Goal: Task Accomplishment & Management: Complete application form

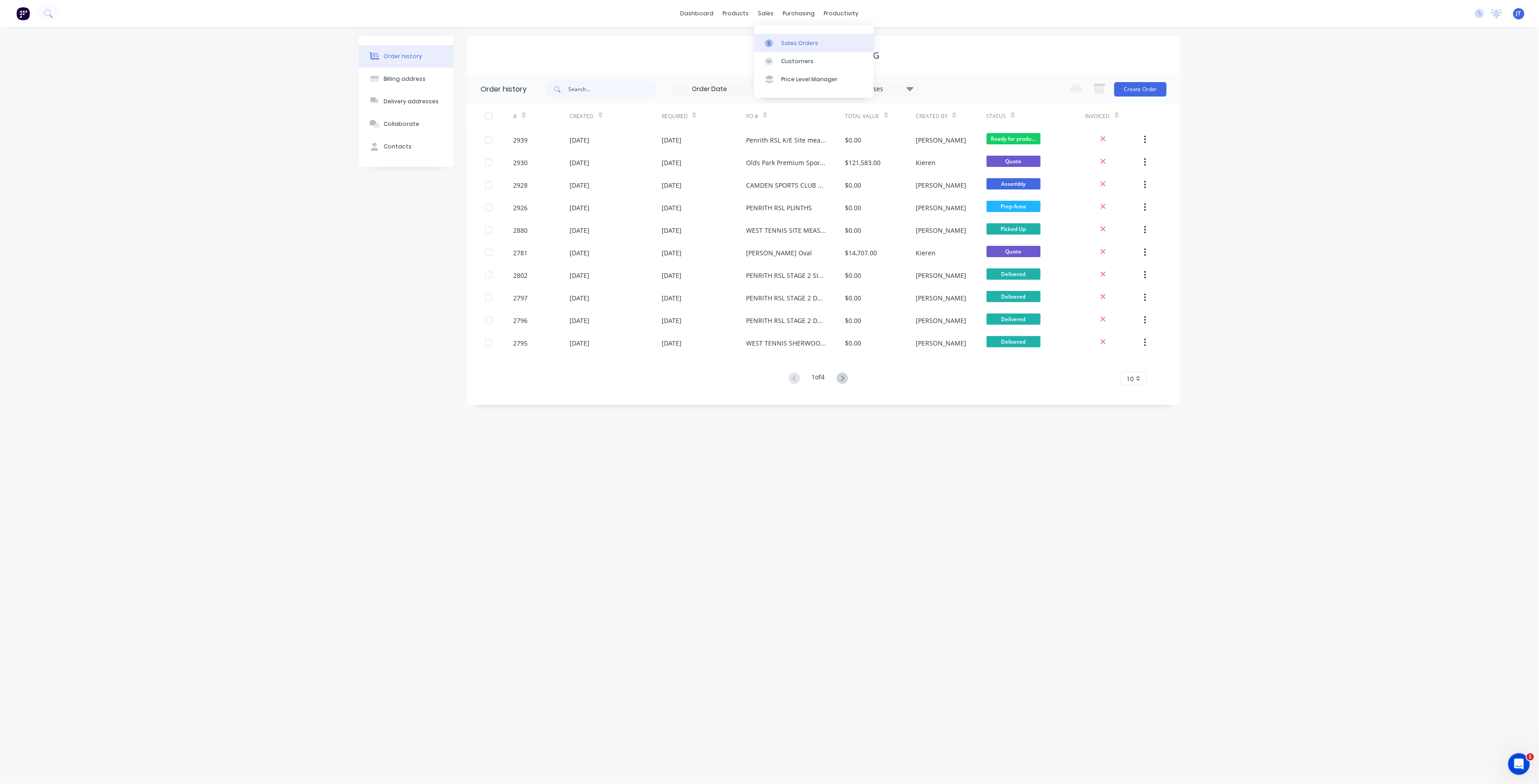
click at [799, 38] on link "Sales Orders" at bounding box center [814, 43] width 119 height 18
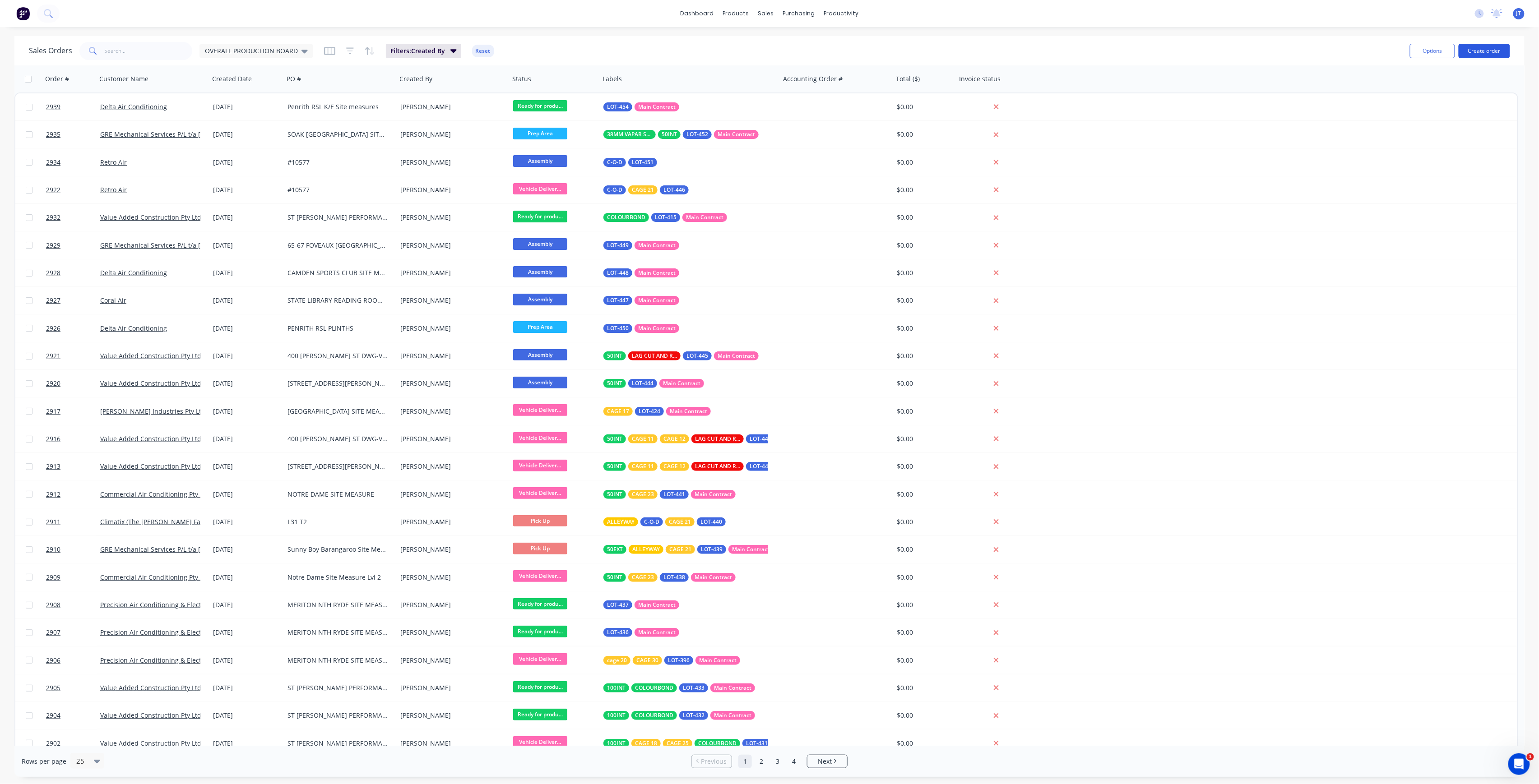
click at [1479, 50] on button "Create order" at bounding box center [1485, 51] width 51 height 14
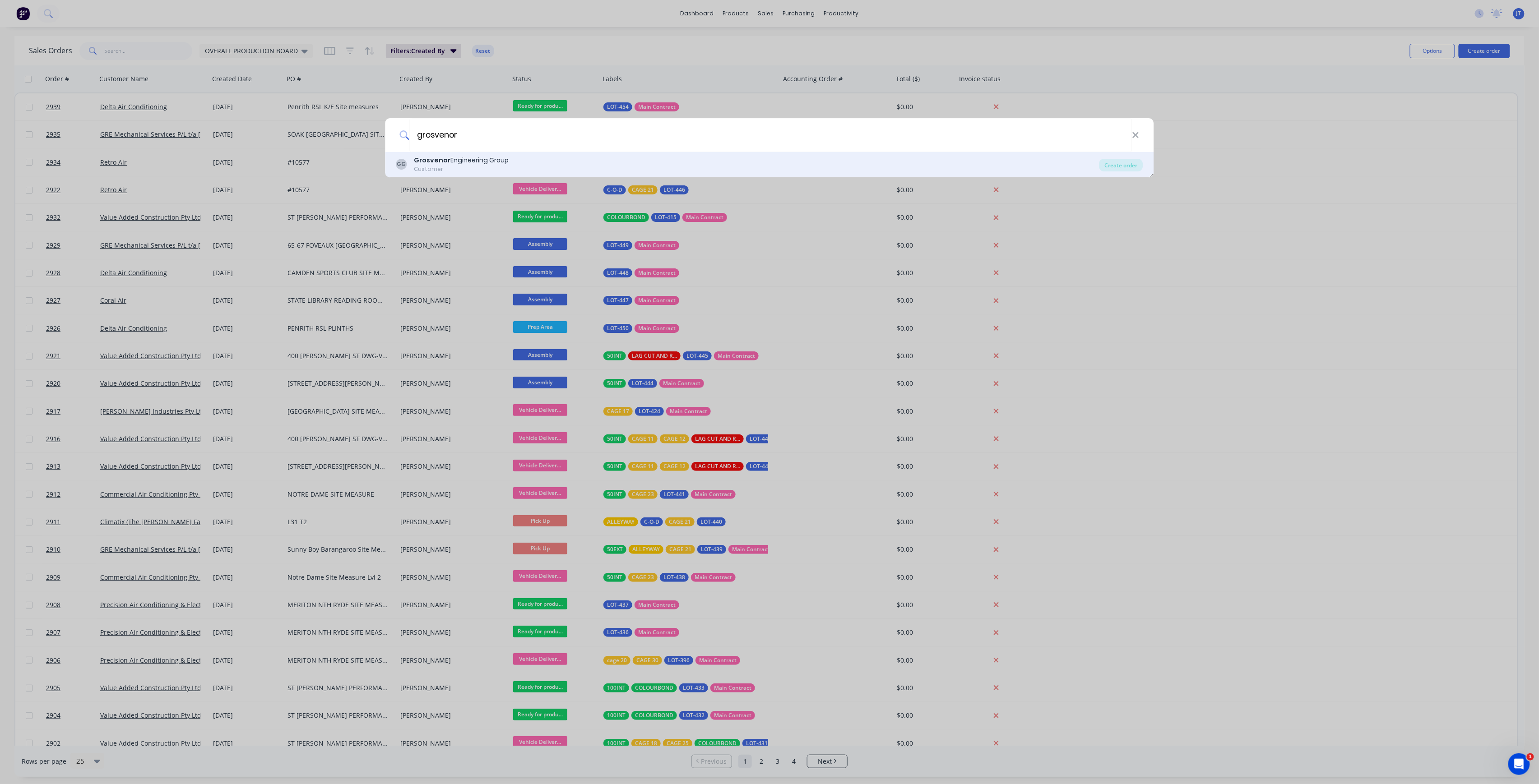
type input "grosvenor"
click at [931, 171] on div "[PERSON_NAME] Engineering Group Customer" at bounding box center [747, 164] width 703 height 17
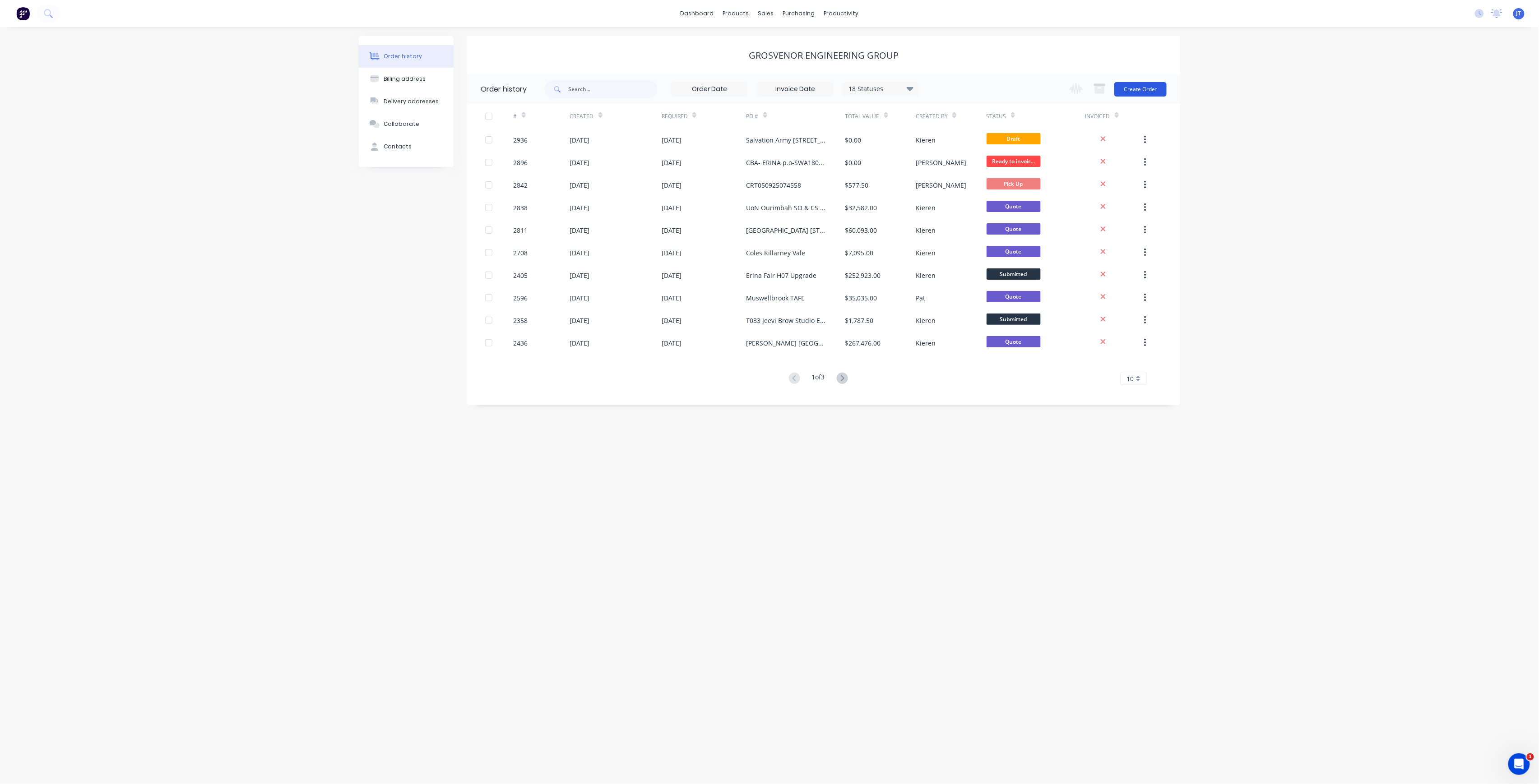
click at [1152, 88] on button "Create Order" at bounding box center [1141, 89] width 53 height 14
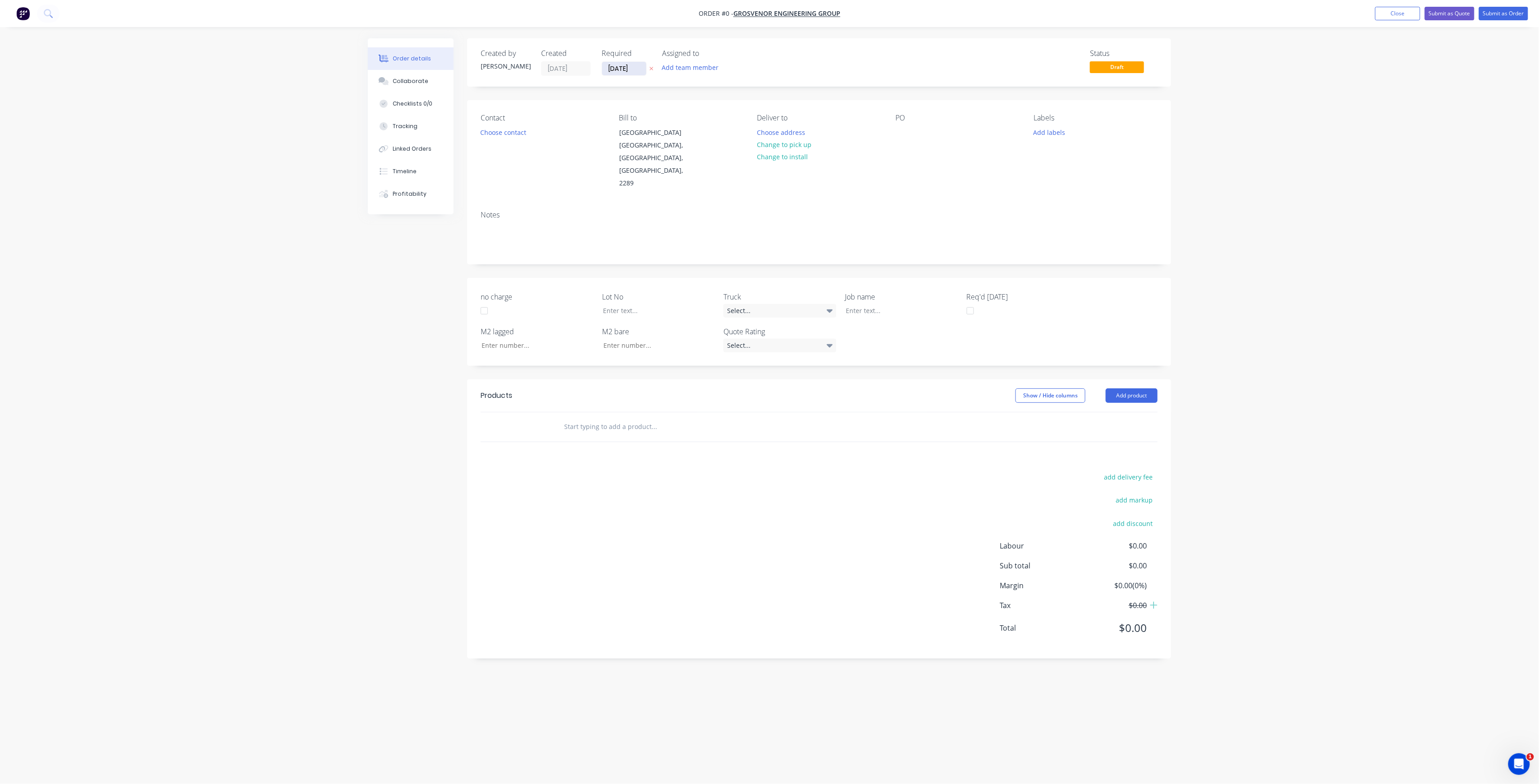
click at [641, 67] on input "[DATE]" at bounding box center [624, 68] width 44 height 14
click at [708, 173] on div "26" at bounding box center [705, 167] width 18 height 17
type input "[DATE]"
click at [694, 67] on button "Add team member" at bounding box center [690, 67] width 66 height 12
click at [704, 120] on div "[PERSON_NAME] (You)" at bounding box center [735, 118] width 90 height 10
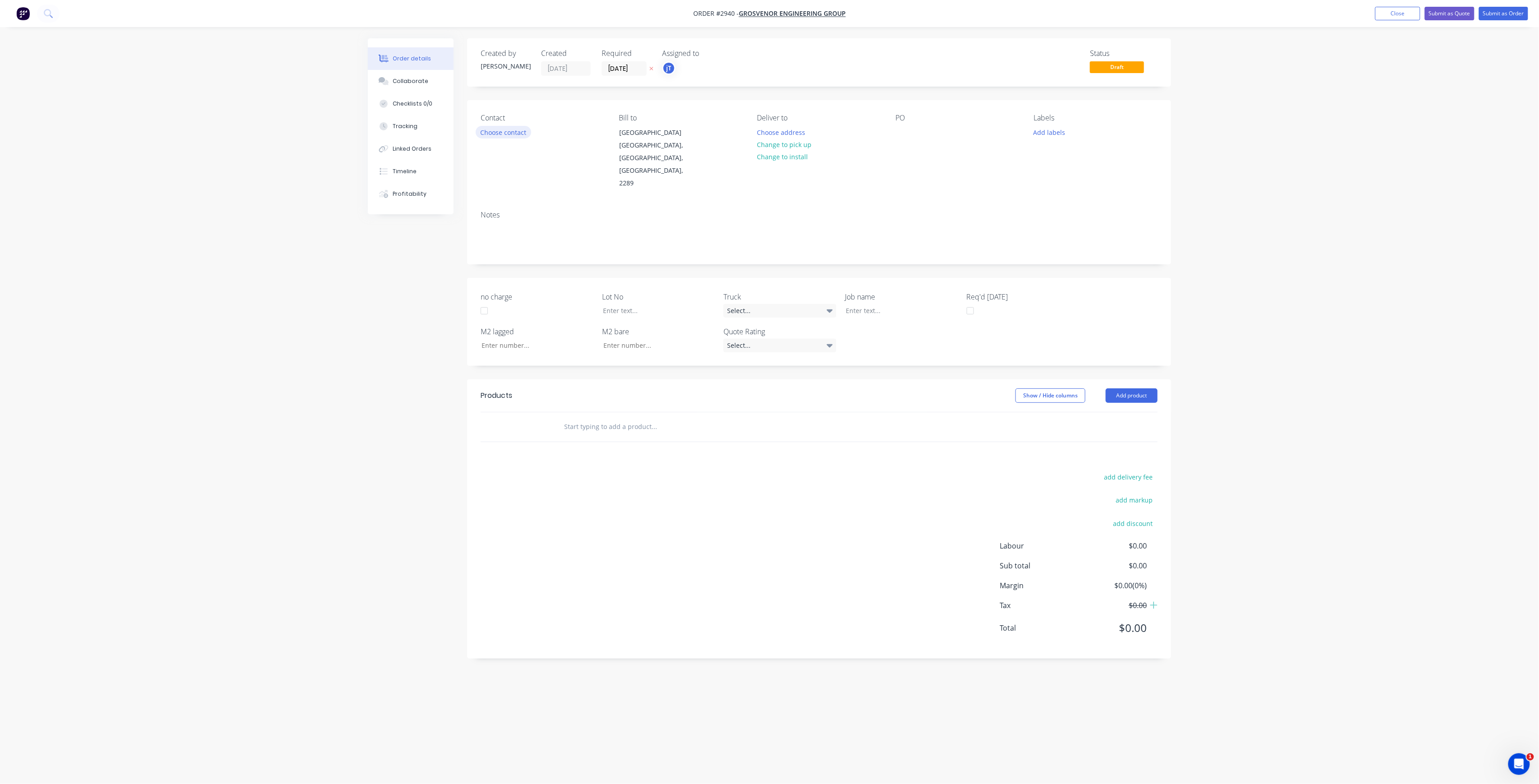
click at [519, 138] on button "Choose contact" at bounding box center [503, 132] width 56 height 12
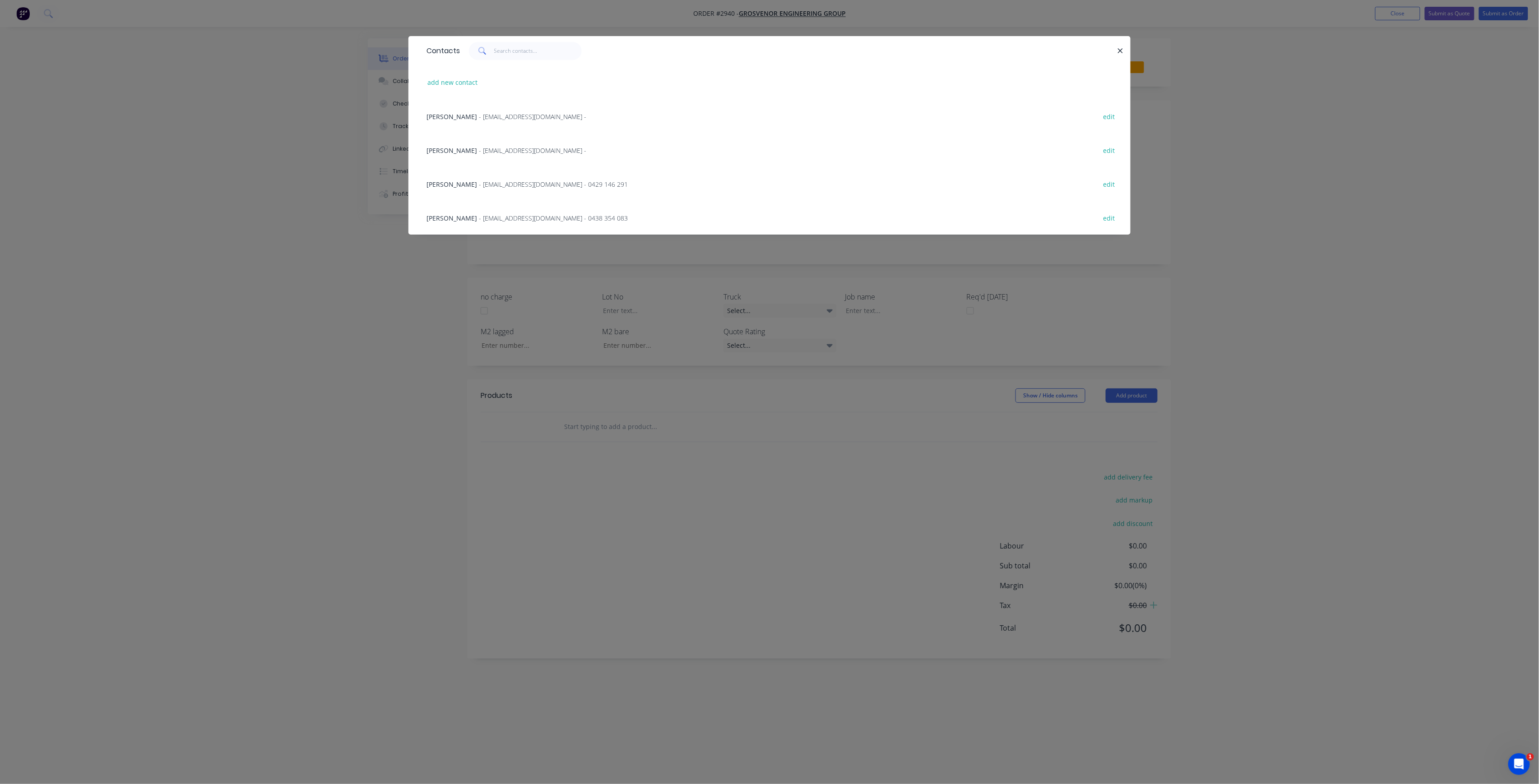
click at [492, 152] on span "- [EMAIL_ADDRESS][DOMAIN_NAME] -" at bounding box center [533, 150] width 108 height 8
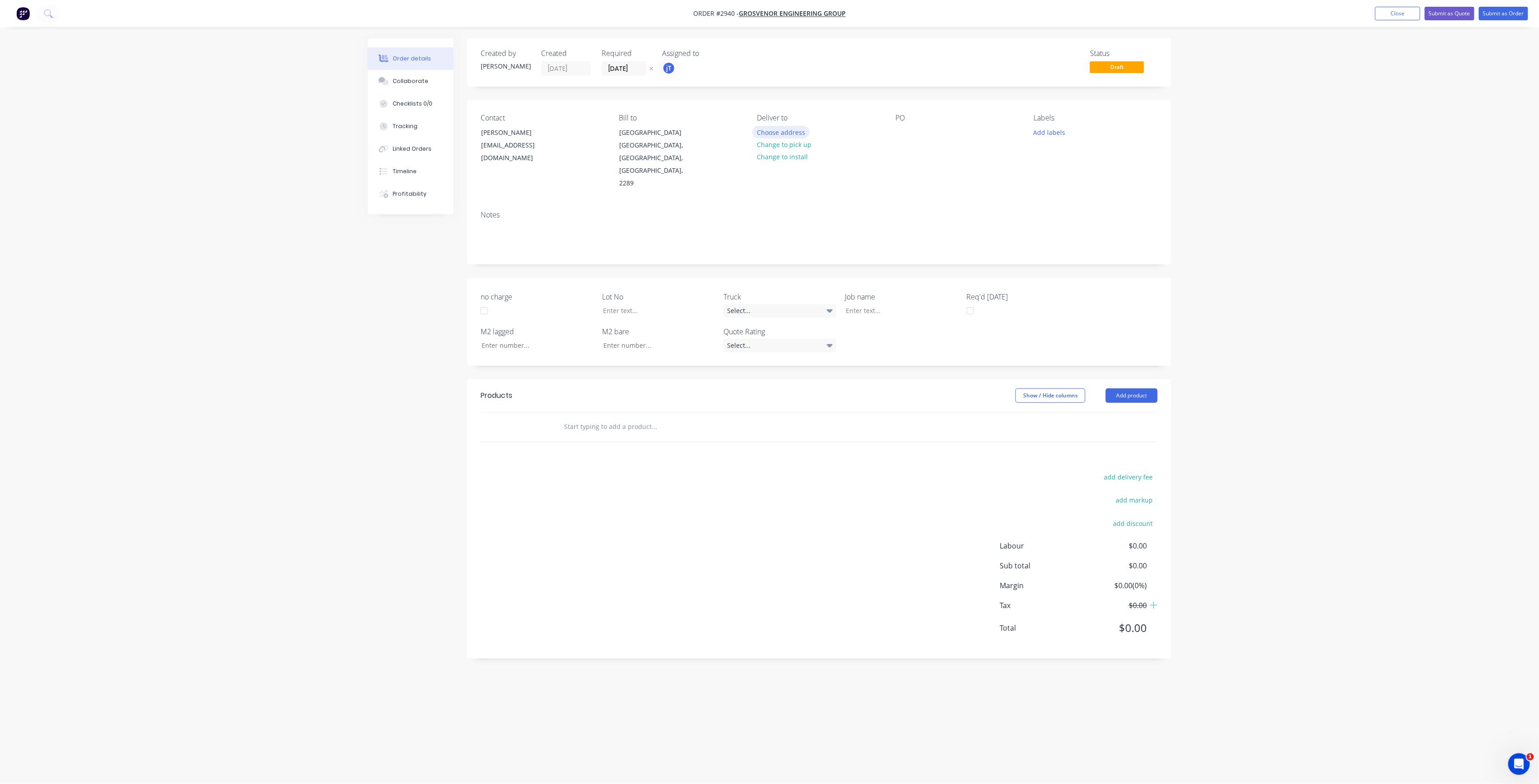
click at [788, 127] on button "Choose address" at bounding box center [781, 132] width 58 height 12
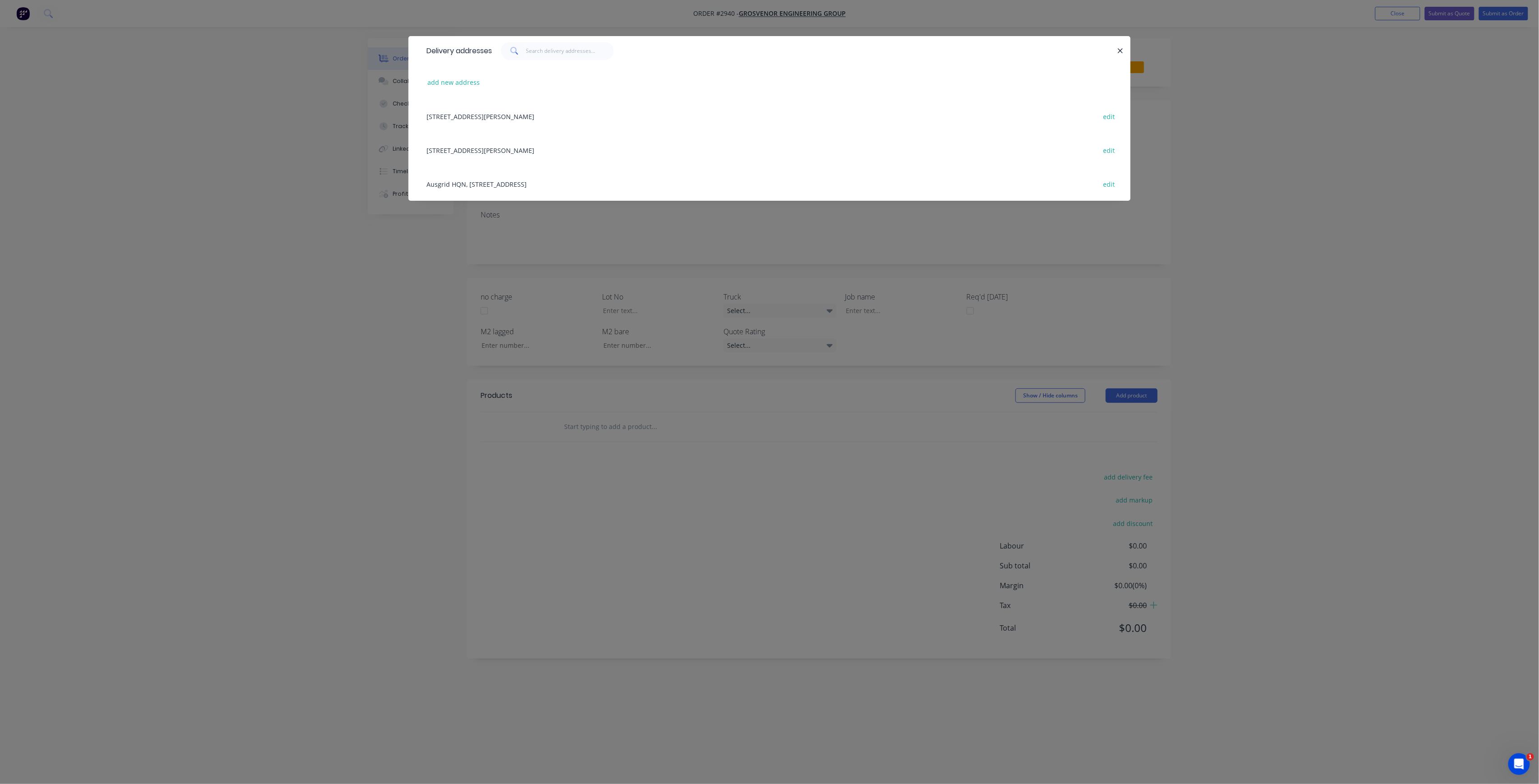
click at [1225, 221] on div "Delivery addresses add new address [STREET_ADDRESS][PERSON_NAME][PERSON_NAME], …" at bounding box center [770, 392] width 1539 height 784
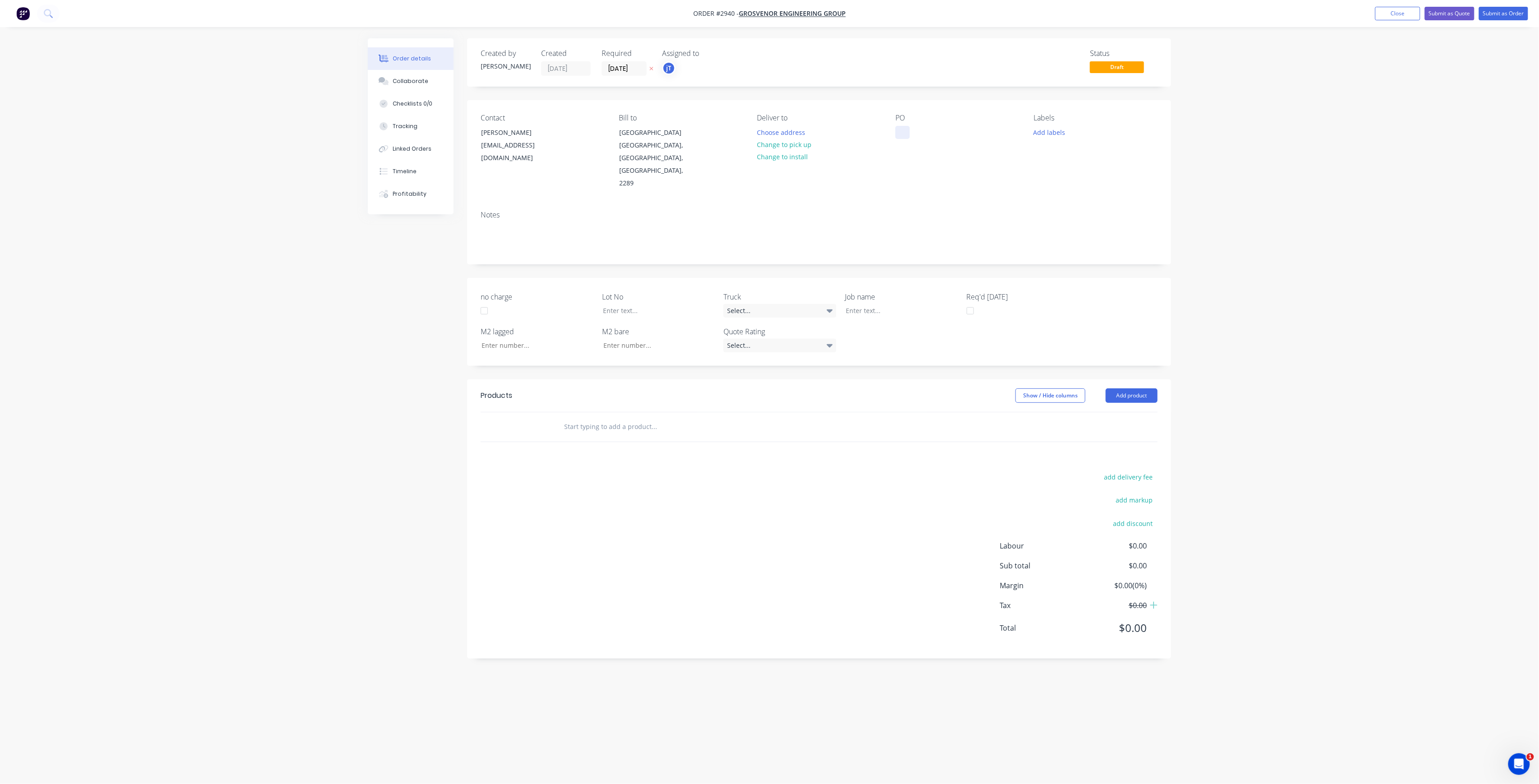
click at [899, 134] on div at bounding box center [903, 133] width 14 height 13
drag, startPoint x: 970, startPoint y: 143, endPoint x: 883, endPoint y: 127, distance: 88.5
click at [883, 127] on div "Contact [PERSON_NAME] [EMAIL_ADDRESS][DOMAIN_NAME] Bill to [STREET_ADDRESS][PER…" at bounding box center [819, 152] width 704 height 103
copy div "ERINA FAIR P.O-SWA230925125922"
click at [876, 304] on div at bounding box center [895, 310] width 113 height 13
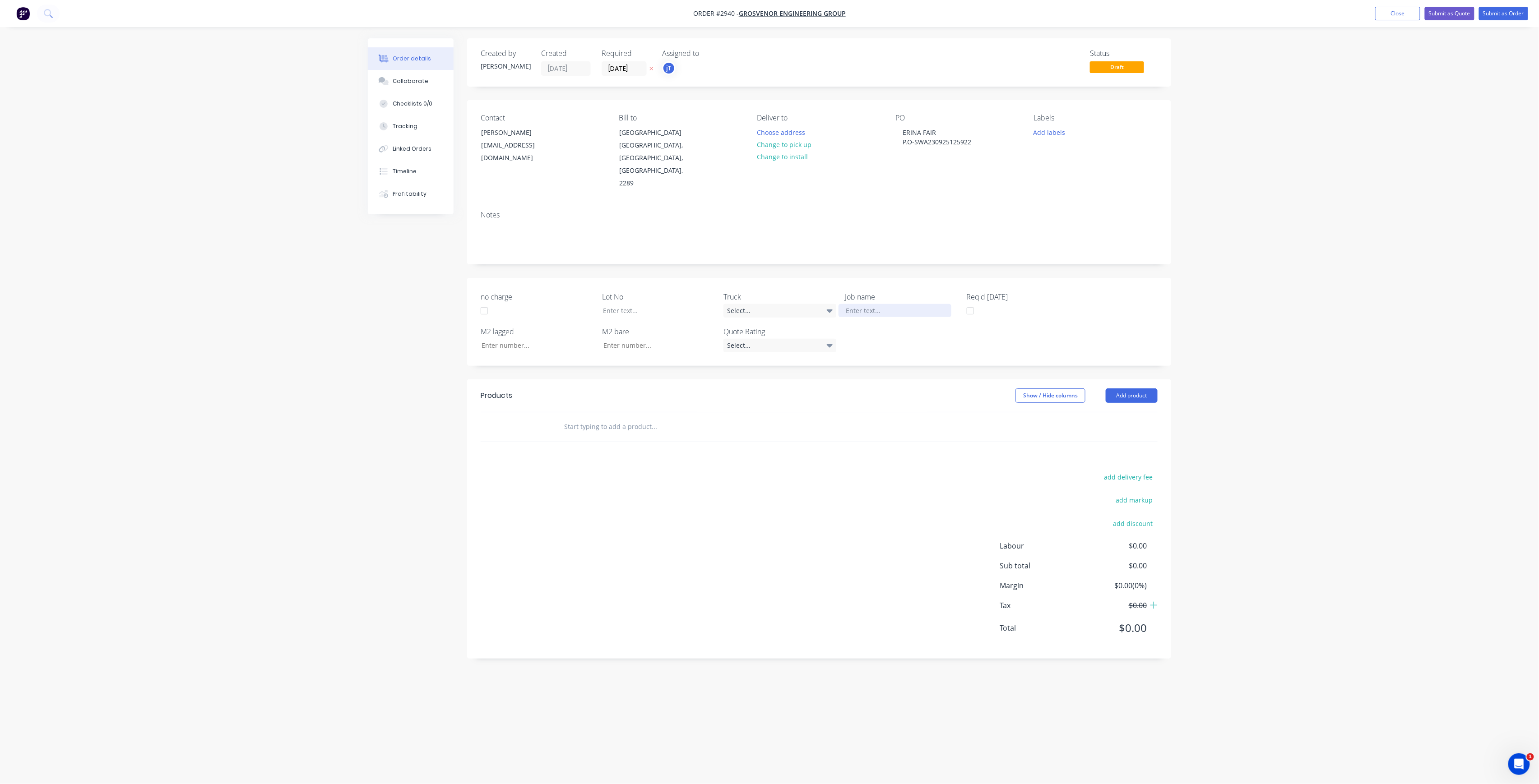
paste div
click at [1050, 134] on button "Add labels" at bounding box center [1049, 132] width 41 height 12
click at [1092, 164] on input "text" at bounding box center [1109, 159] width 94 height 18
type input "C-O"
click at [1078, 210] on div "C-O-D" at bounding box center [1069, 213] width 23 height 10
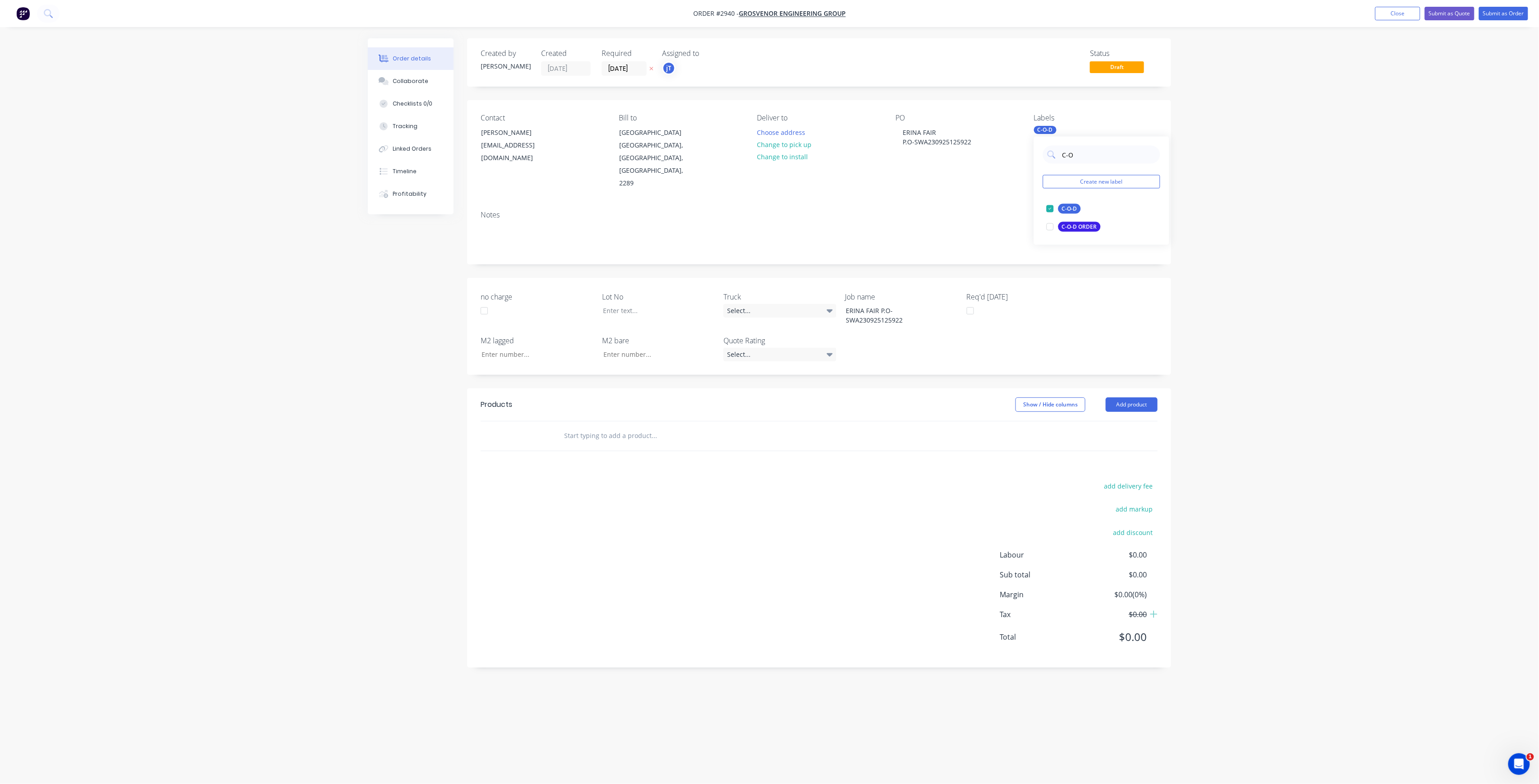
click at [615, 427] on input "text" at bounding box center [654, 436] width 180 height 18
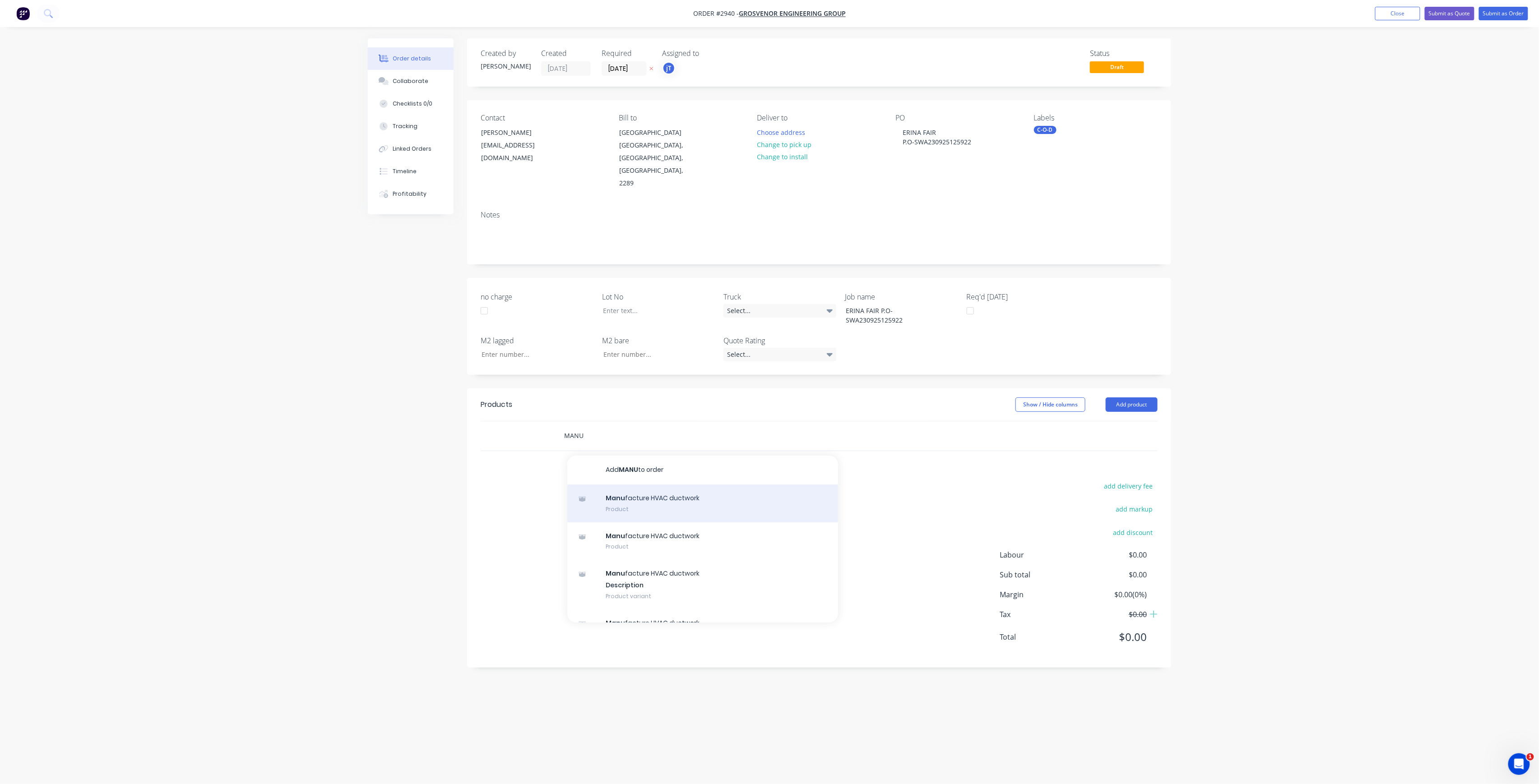
type input "MANU"
click at [679, 486] on div "Manu facture HVAC ductwork Product" at bounding box center [703, 503] width 271 height 38
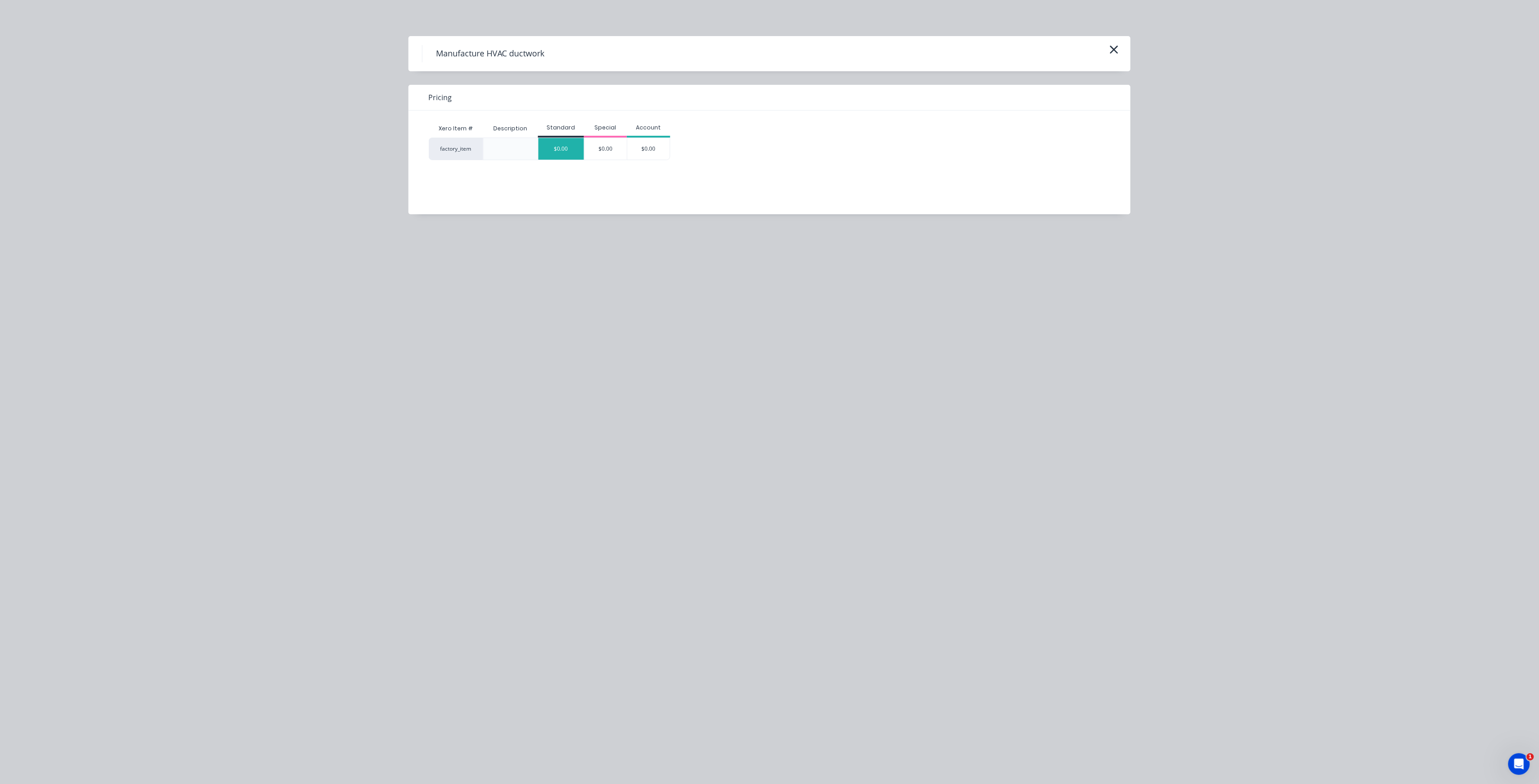
click at [560, 146] on div "$0.00" at bounding box center [561, 149] width 45 height 21
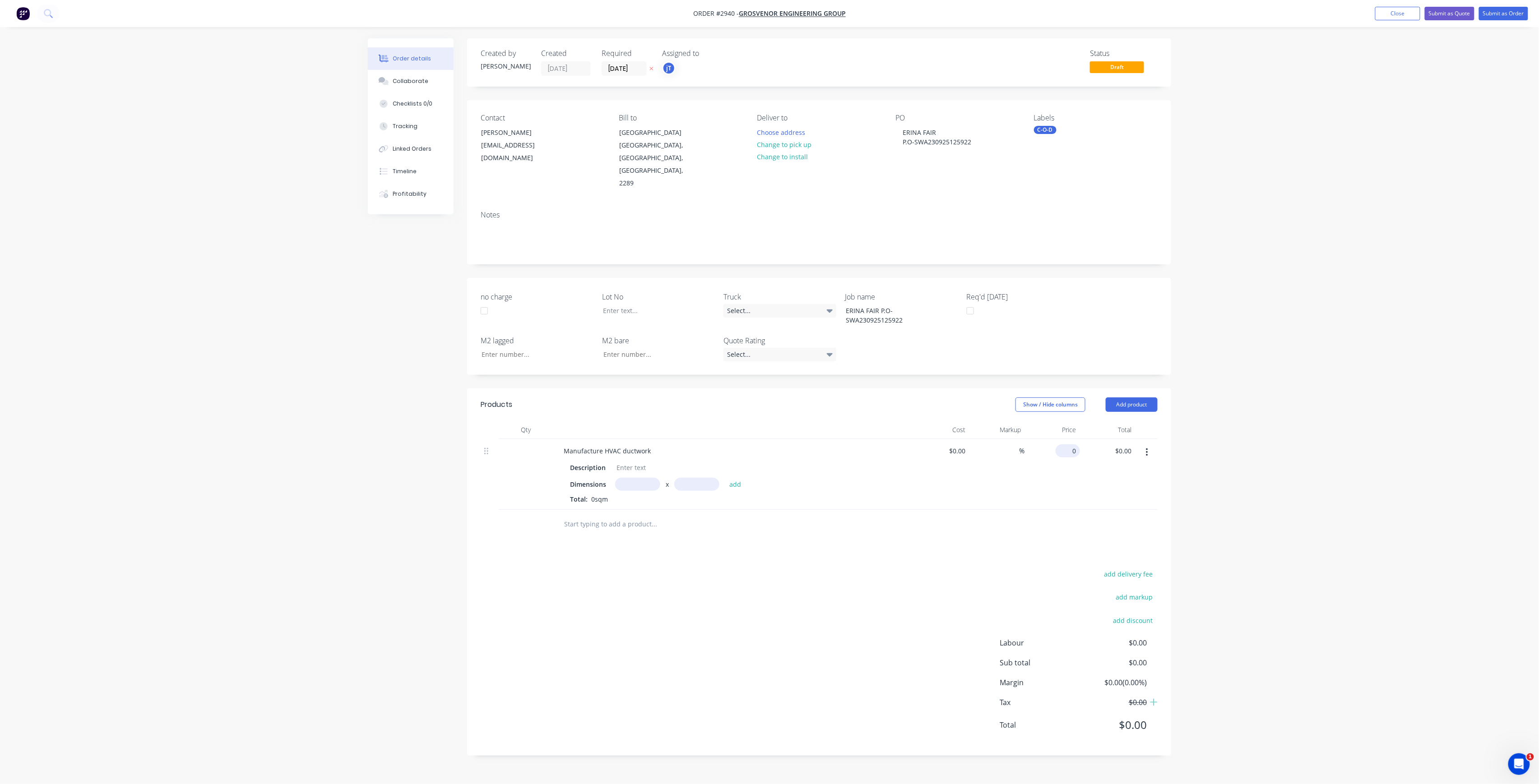
click at [1074, 444] on input "0" at bounding box center [1069, 451] width 21 height 13
type input "$750.00"
click at [951, 475] on div "$0.00 $0.00" at bounding box center [942, 474] width 56 height 71
click at [944, 583] on div "add delivery fee add markup add discount Labour $0.00 Sub total $0.00 Margin $0…" at bounding box center [819, 655] width 677 height 174
click at [1044, 134] on div "Labels C-O-D" at bounding box center [1096, 152] width 124 height 76
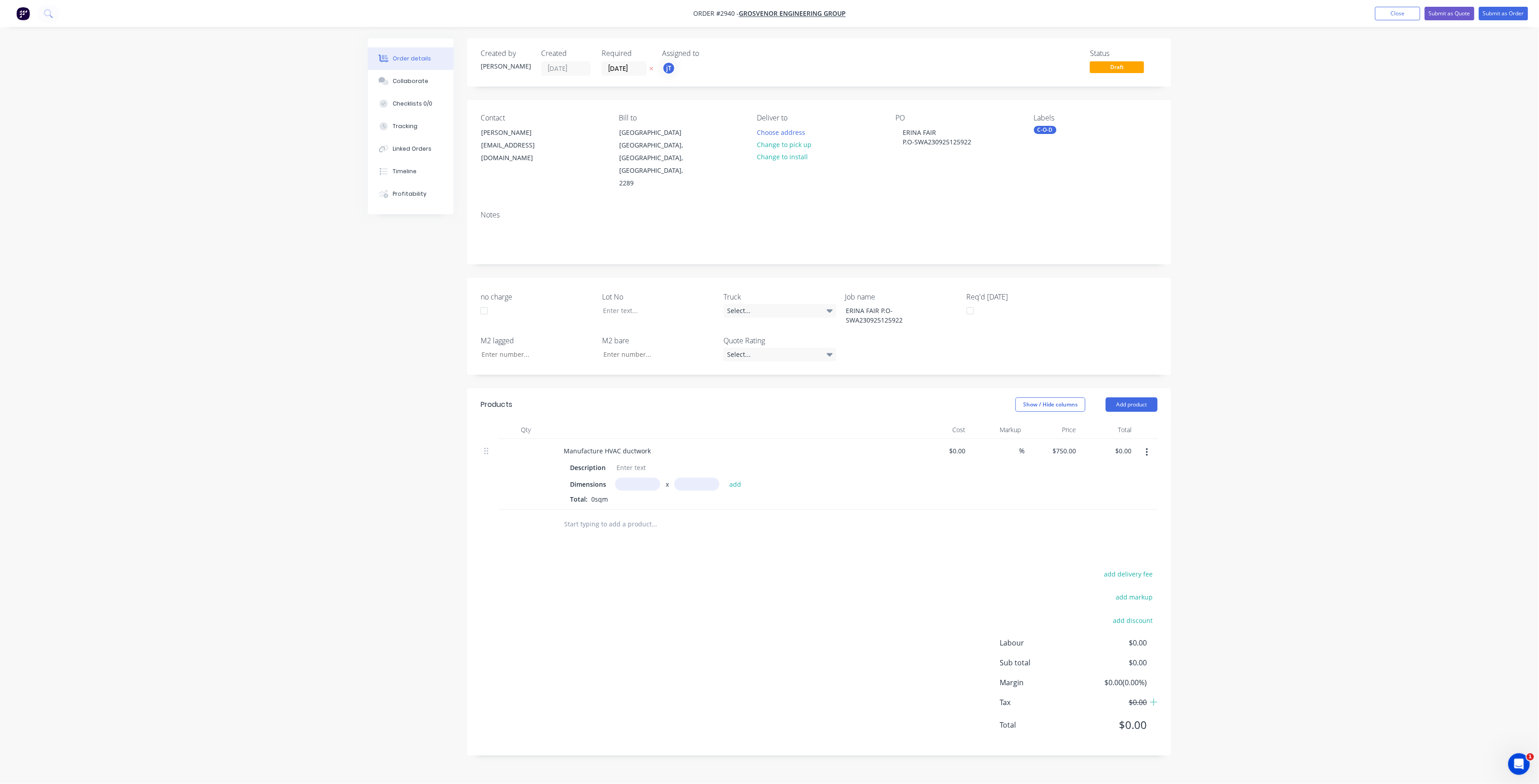
click at [1049, 133] on div "C-O-D" at bounding box center [1046, 130] width 23 height 8
drag, startPoint x: 1083, startPoint y: 156, endPoint x: 1044, endPoint y: 173, distance: 42.5
click at [1044, 173] on div "C-O Create new label C-O-D edit C-O-D ORDER edit" at bounding box center [1102, 190] width 136 height 108
type input "LOT-455"
click at [1069, 205] on div "LOT-455" at bounding box center [1072, 208] width 29 height 10
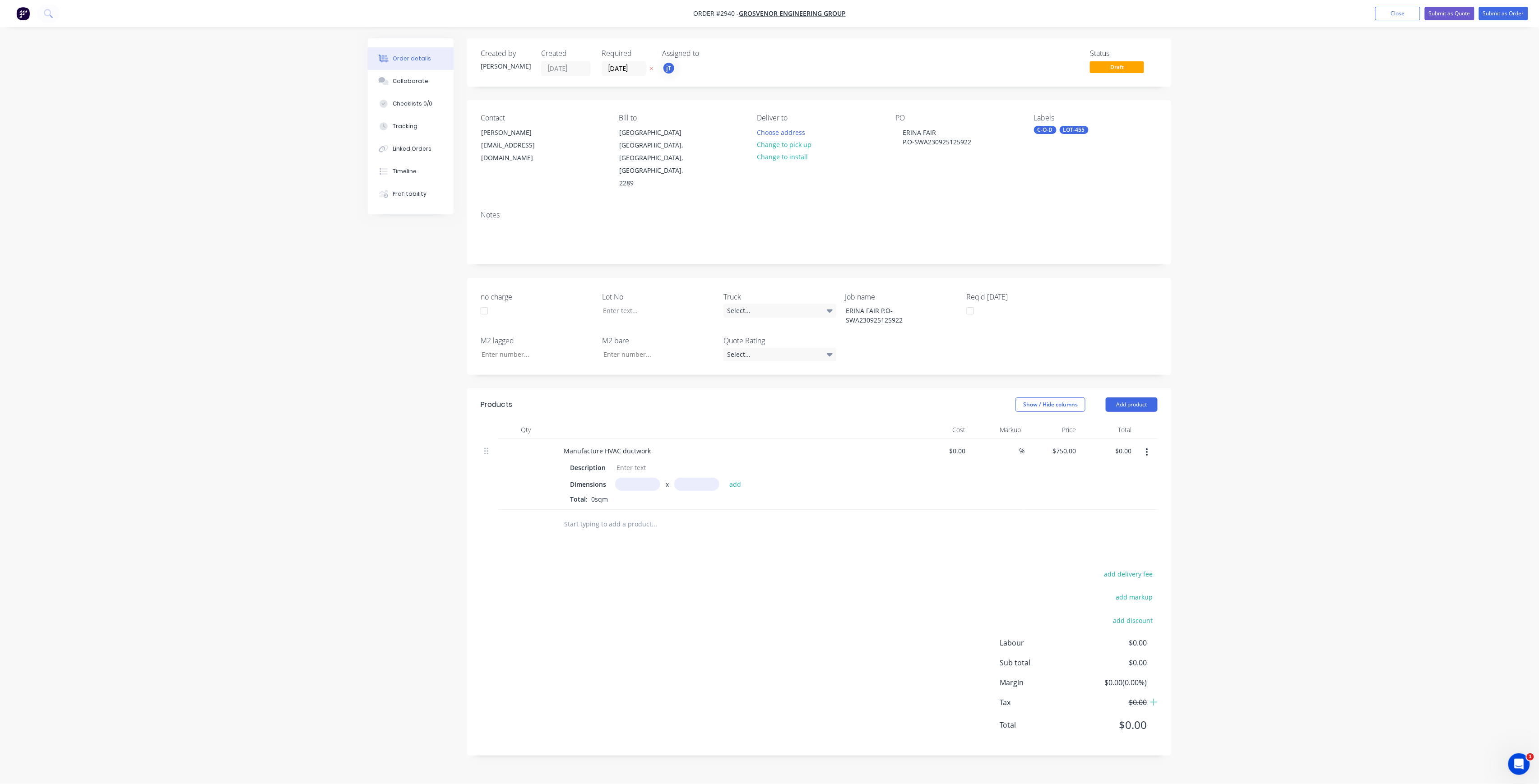
click at [880, 398] on div "Show / Hide columns Add product" at bounding box center [891, 405] width 533 height 14
click at [1511, 11] on button "Submit as Order" at bounding box center [1504, 13] width 49 height 14
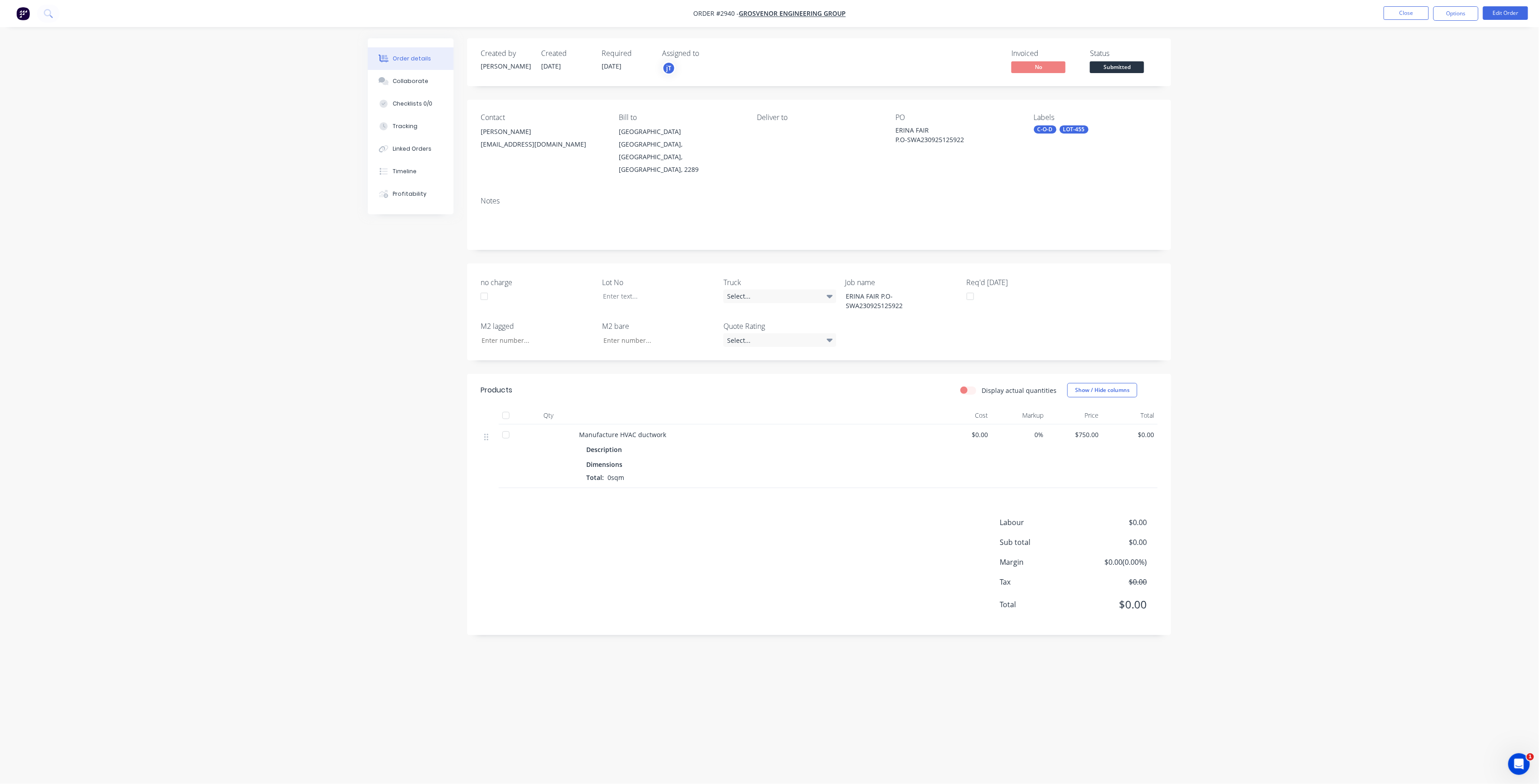
click at [984, 430] on span "$0.00" at bounding box center [964, 435] width 48 height 10
click at [1513, 13] on button "Edit Order" at bounding box center [1506, 13] width 45 height 14
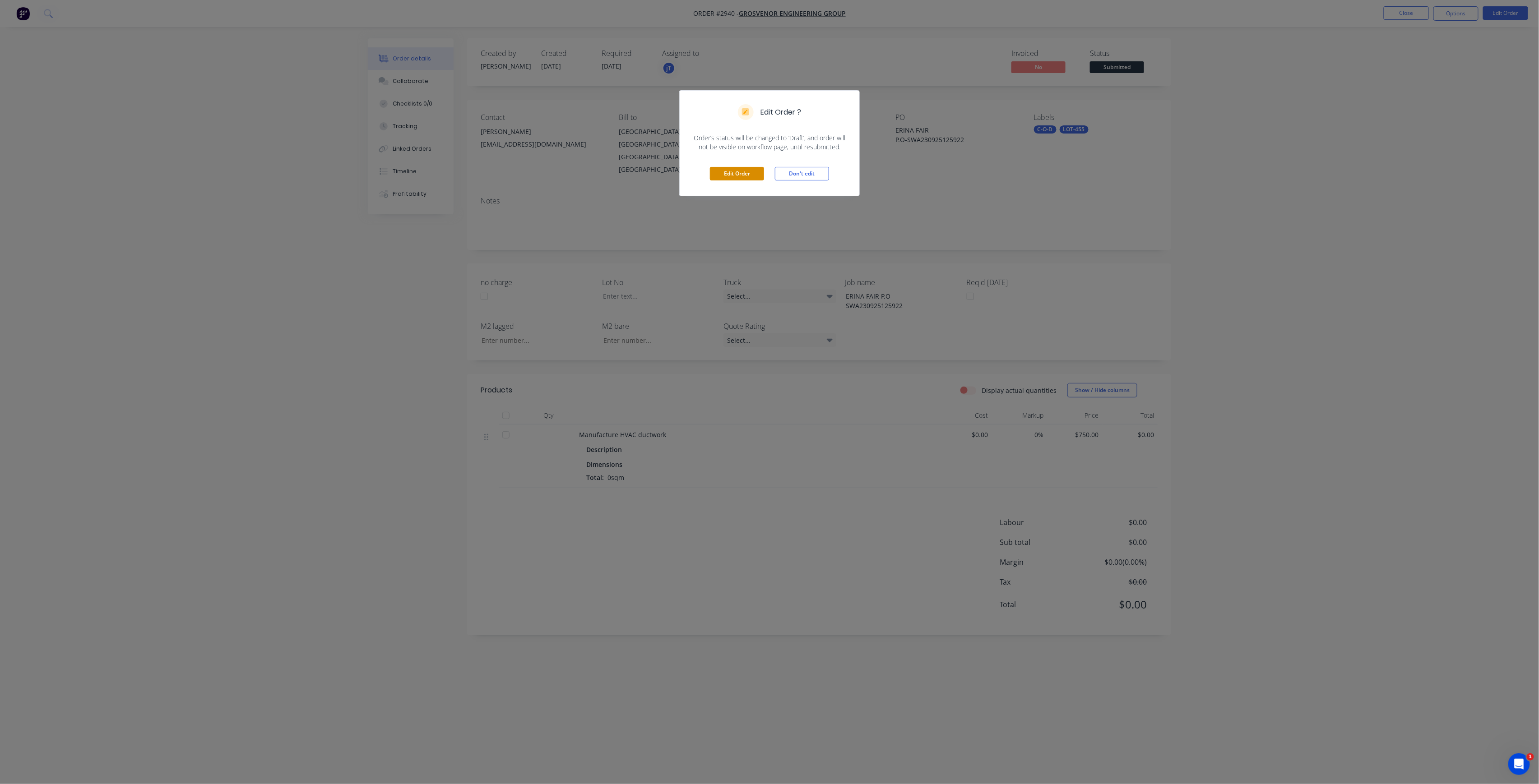
click at [728, 176] on button "Edit Order" at bounding box center [737, 174] width 54 height 14
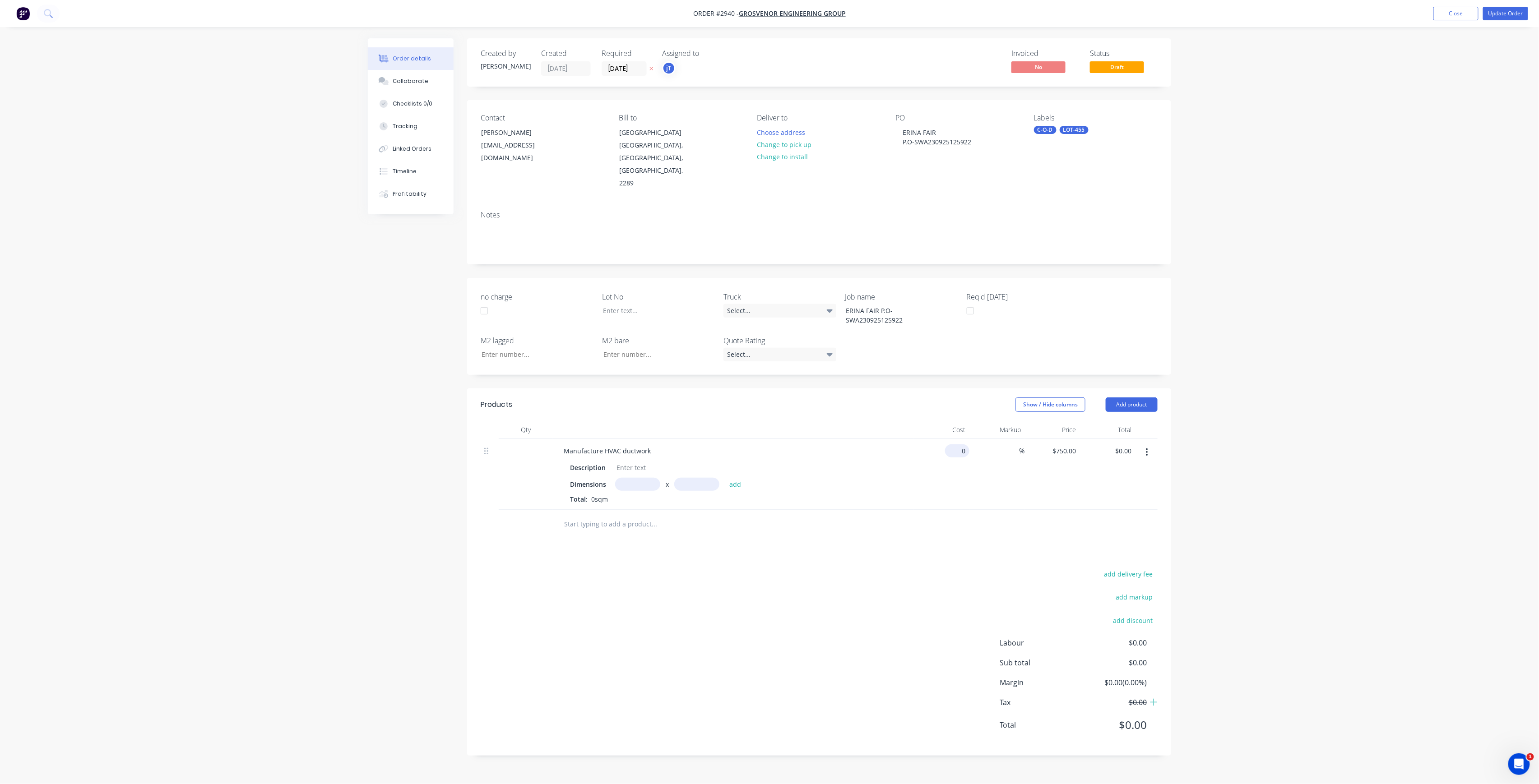
click at [966, 444] on input "0" at bounding box center [959, 451] width 21 height 13
type input "$750.00"
click at [1053, 439] on div "750 750" at bounding box center [1052, 474] width 56 height 71
type input "$750.00"
type input "0.00"
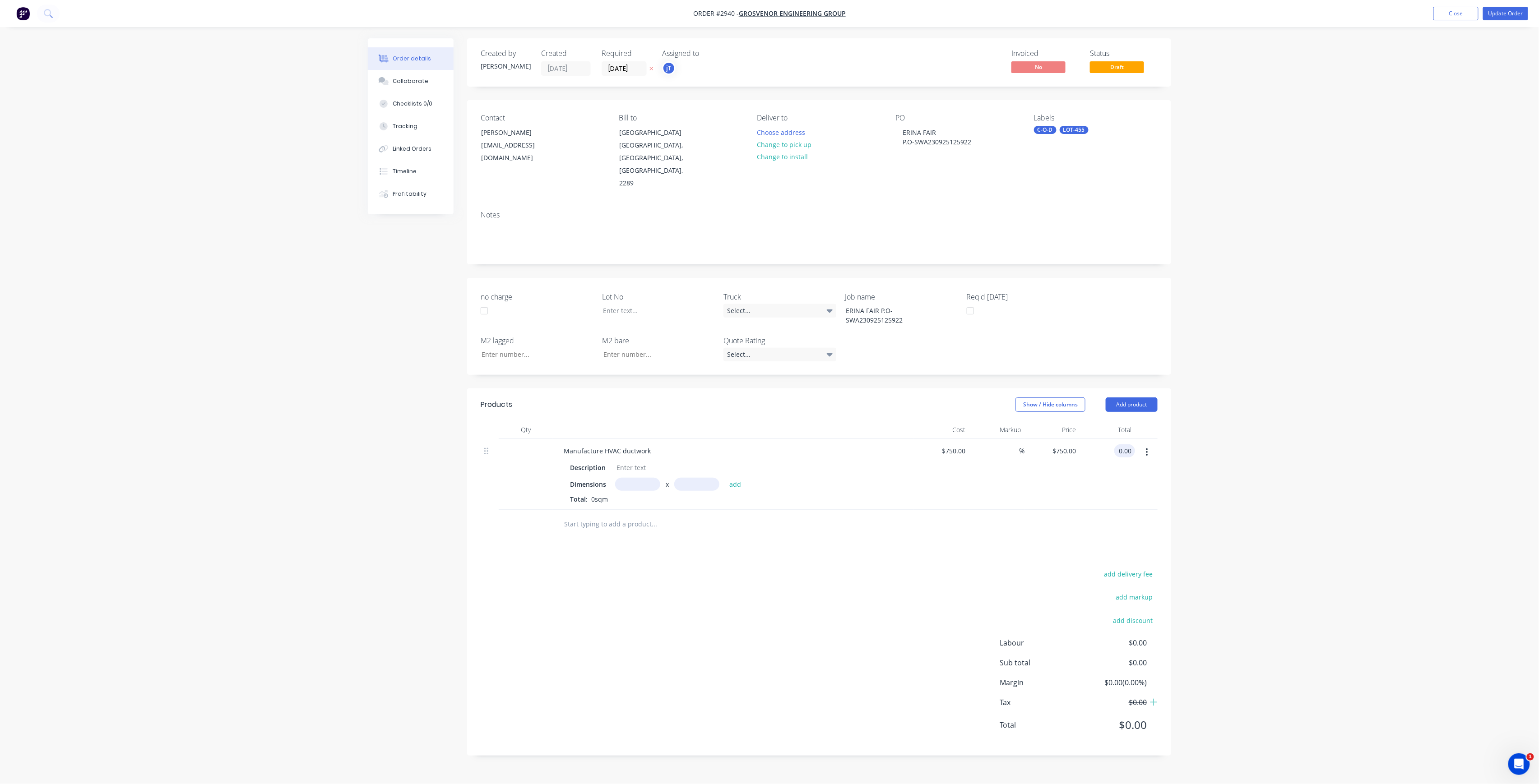
click at [1124, 444] on input "0.00" at bounding box center [1126, 451] width 17 height 13
type input "-100"
type input "$0.00"
click at [614, 461] on div at bounding box center [631, 468] width 36 height 13
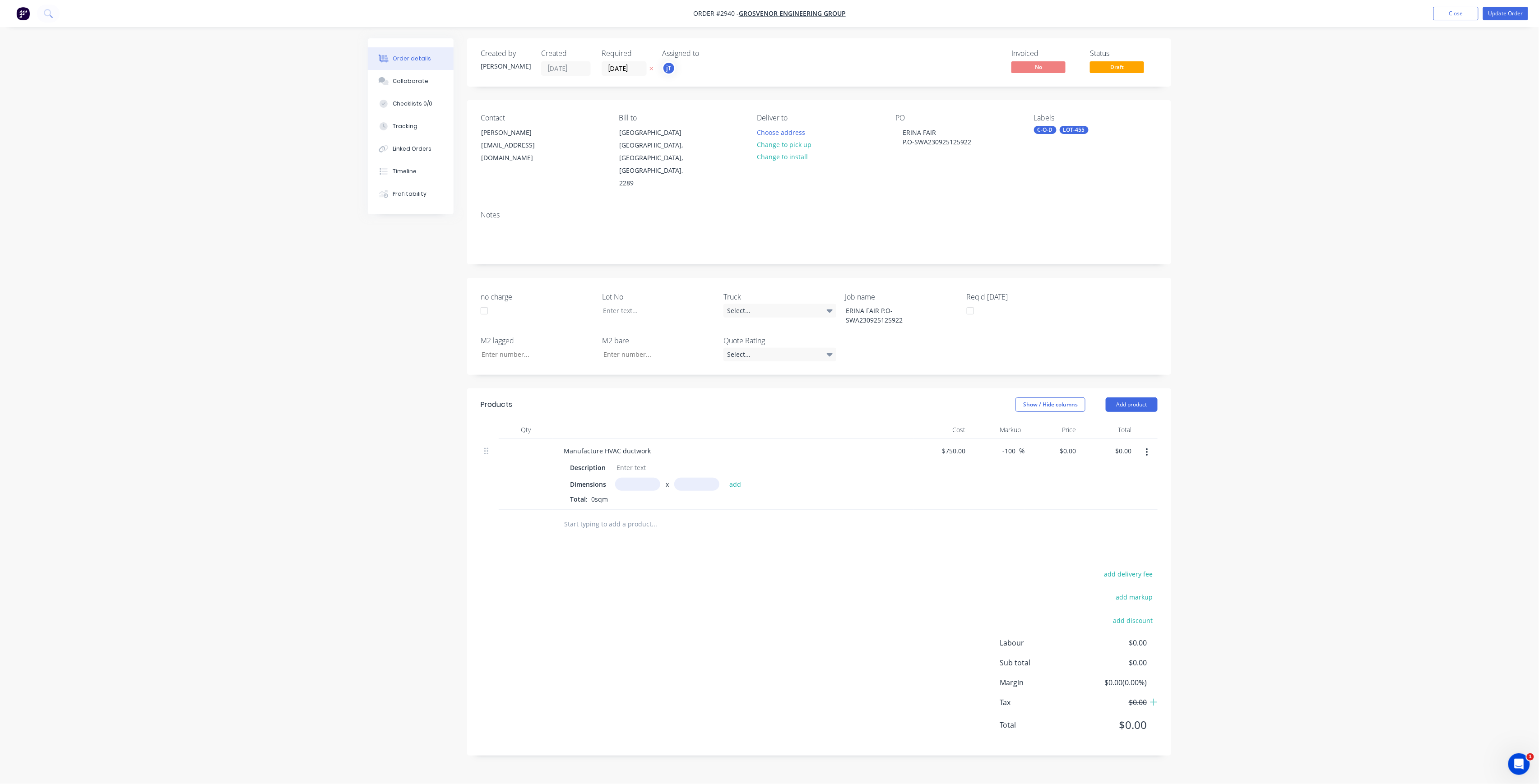
click at [1149, 444] on button "button" at bounding box center [1147, 452] width 22 height 16
click at [1109, 524] on div "Delete" at bounding box center [1115, 530] width 69 height 13
click at [611, 427] on input "text" at bounding box center [654, 436] width 180 height 18
click at [609, 304] on div at bounding box center [652, 310] width 113 height 13
click at [618, 422] on div at bounding box center [715, 436] width 325 height 29
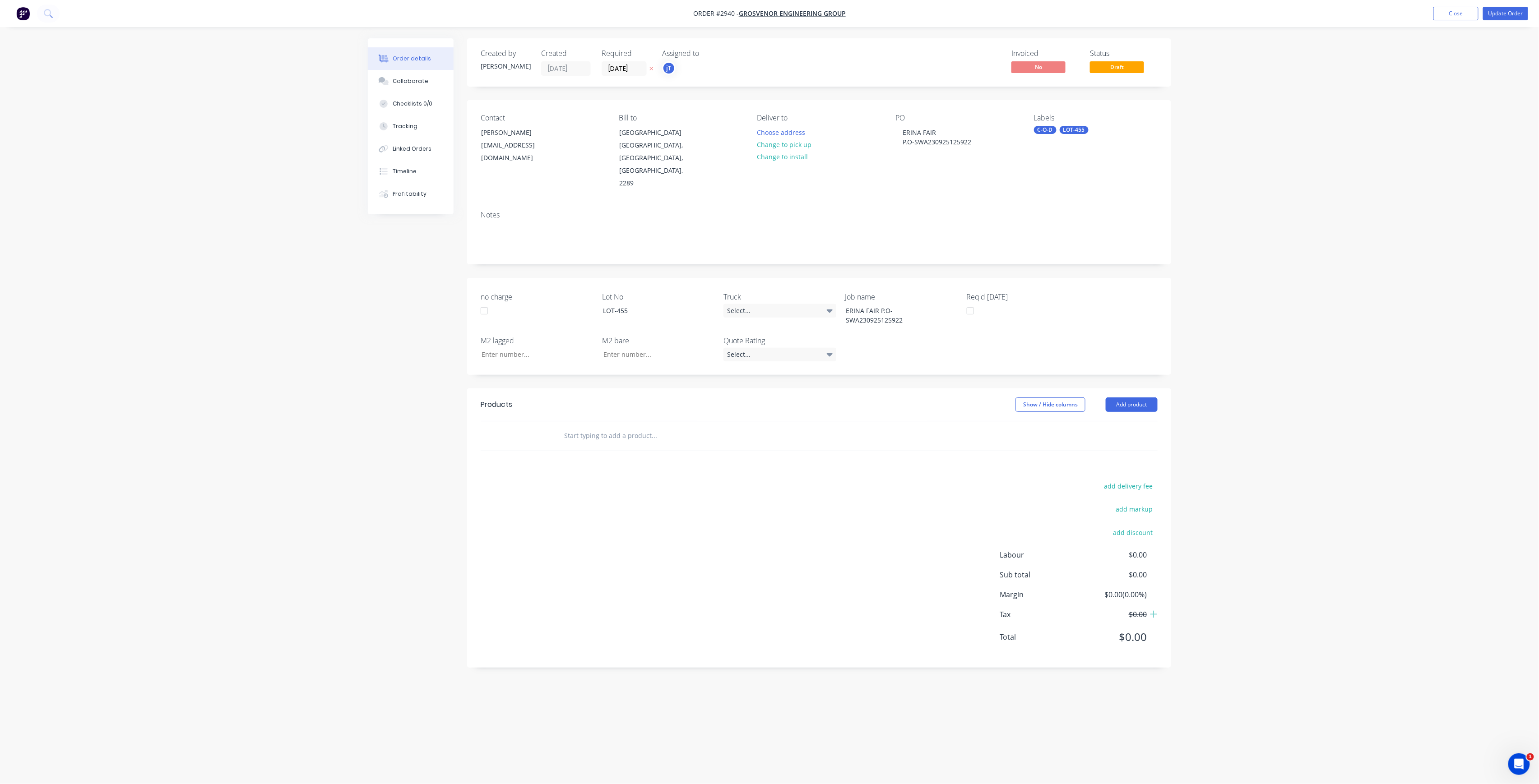
click at [626, 427] on input "text" at bounding box center [654, 436] width 180 height 18
click at [1134, 398] on button "Add product" at bounding box center [1132, 405] width 52 height 14
drag, startPoint x: 845, startPoint y: 396, endPoint x: 768, endPoint y: 410, distance: 78.3
click at [843, 396] on header "Products Show / Hide columns Add product" at bounding box center [819, 404] width 704 height 32
click at [645, 427] on input "text" at bounding box center [654, 436] width 180 height 18
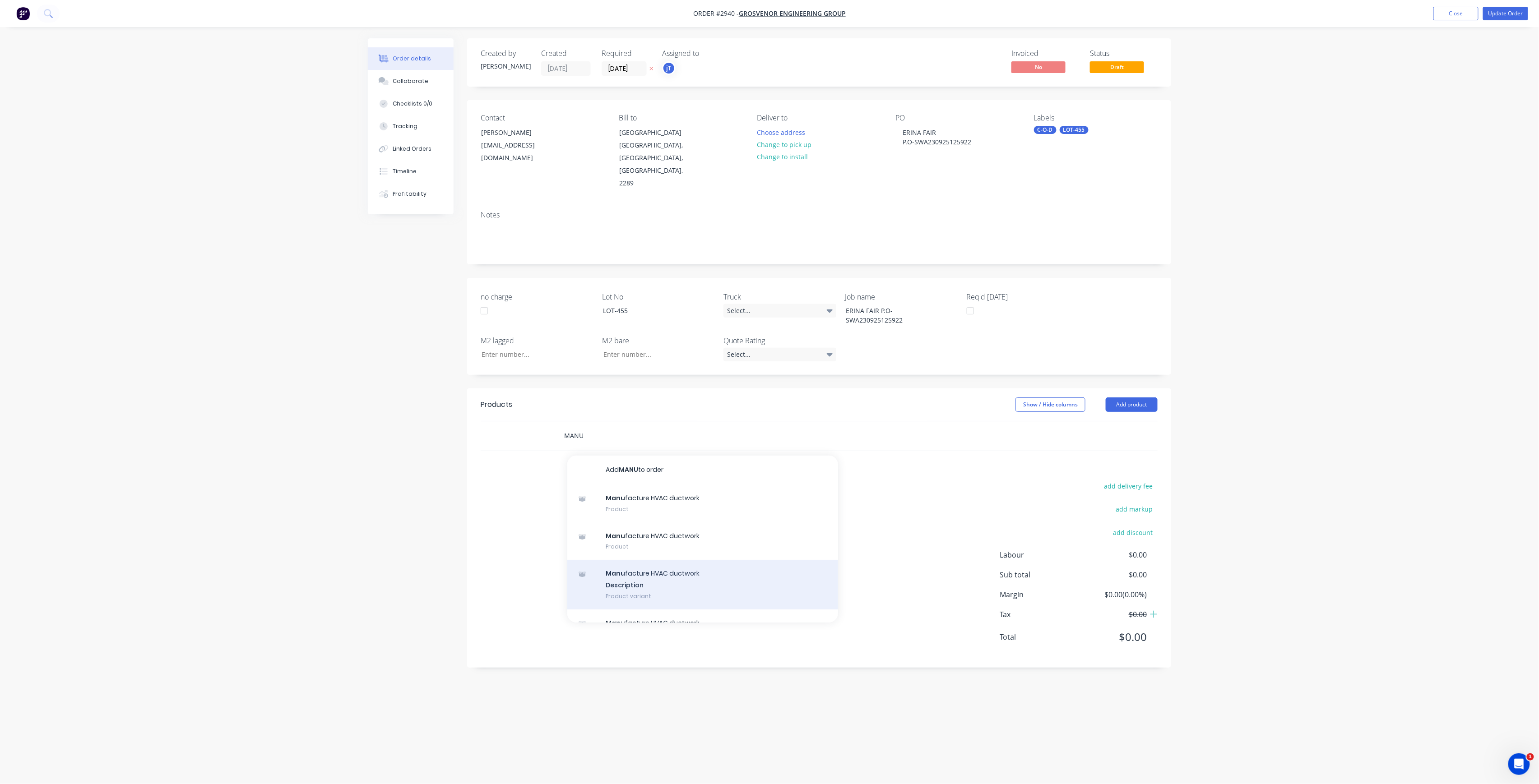
type input "MANU"
click at [639, 559] on div "Manu facture HVAC ductwork Description Product variant" at bounding box center [703, 584] width 271 height 50
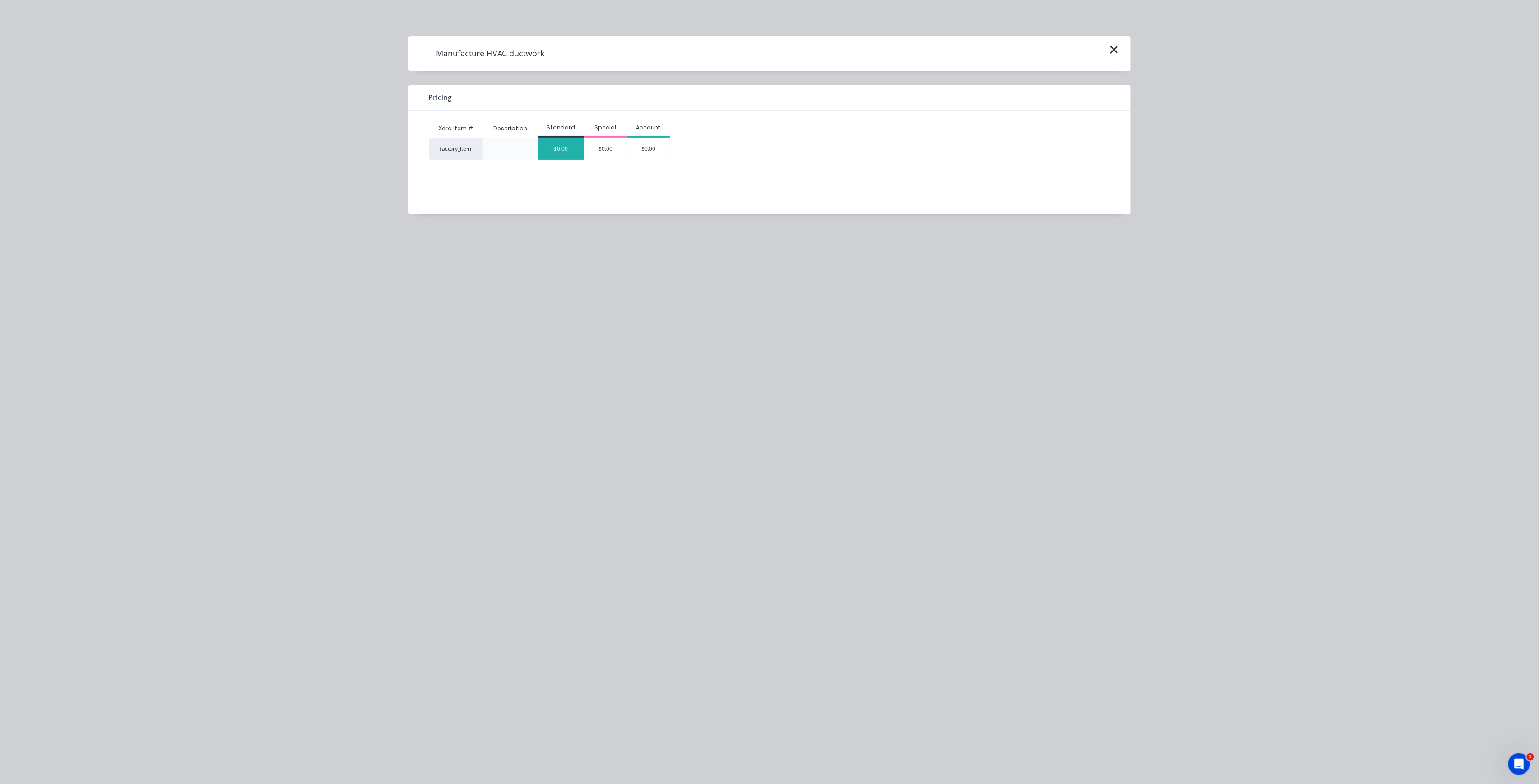
click at [560, 147] on div "$0.00" at bounding box center [561, 149] width 45 height 21
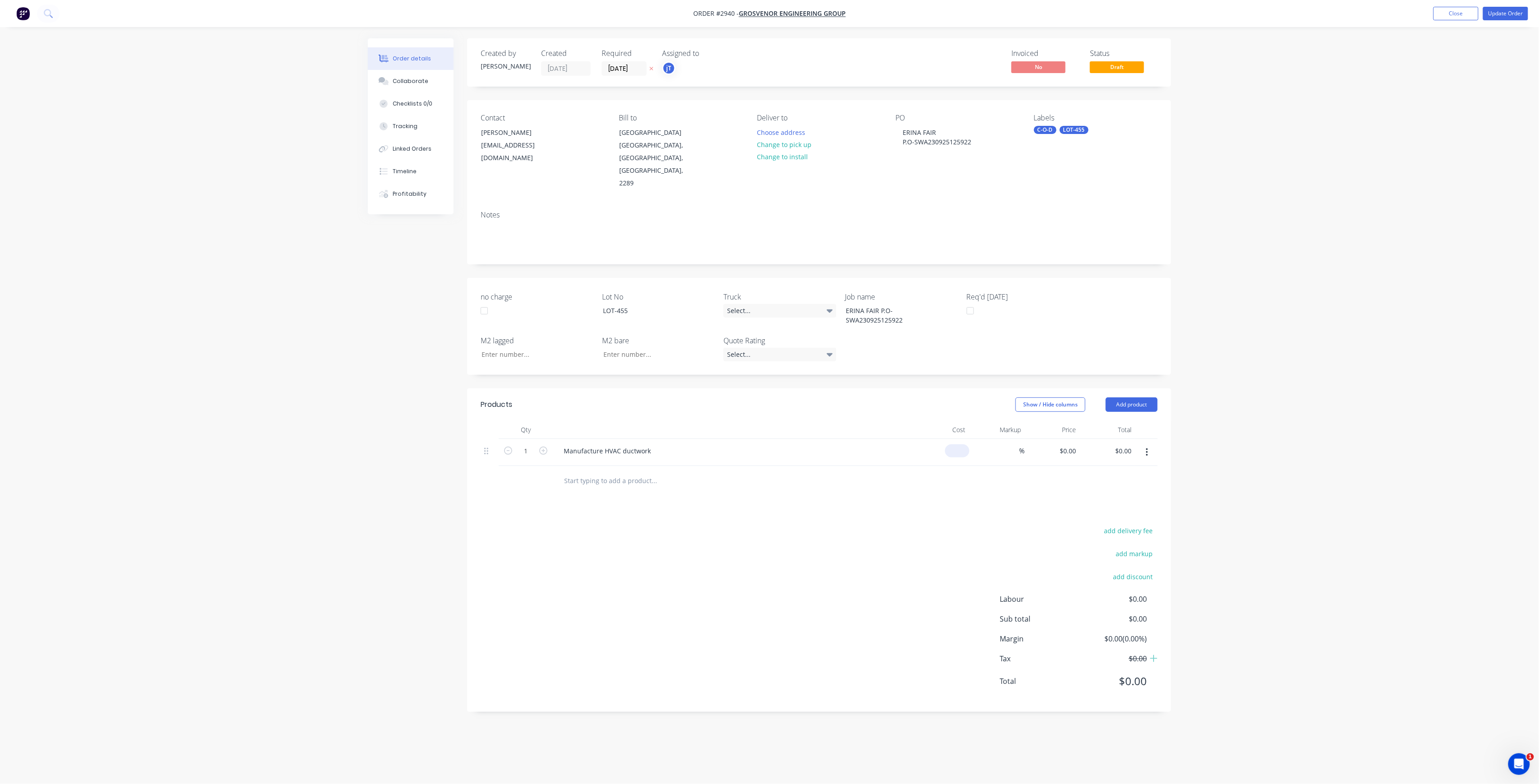
click at [961, 444] on input at bounding box center [959, 451] width 21 height 13
type input "$750.00"
click at [948, 466] on div at bounding box center [819, 480] width 677 height 29
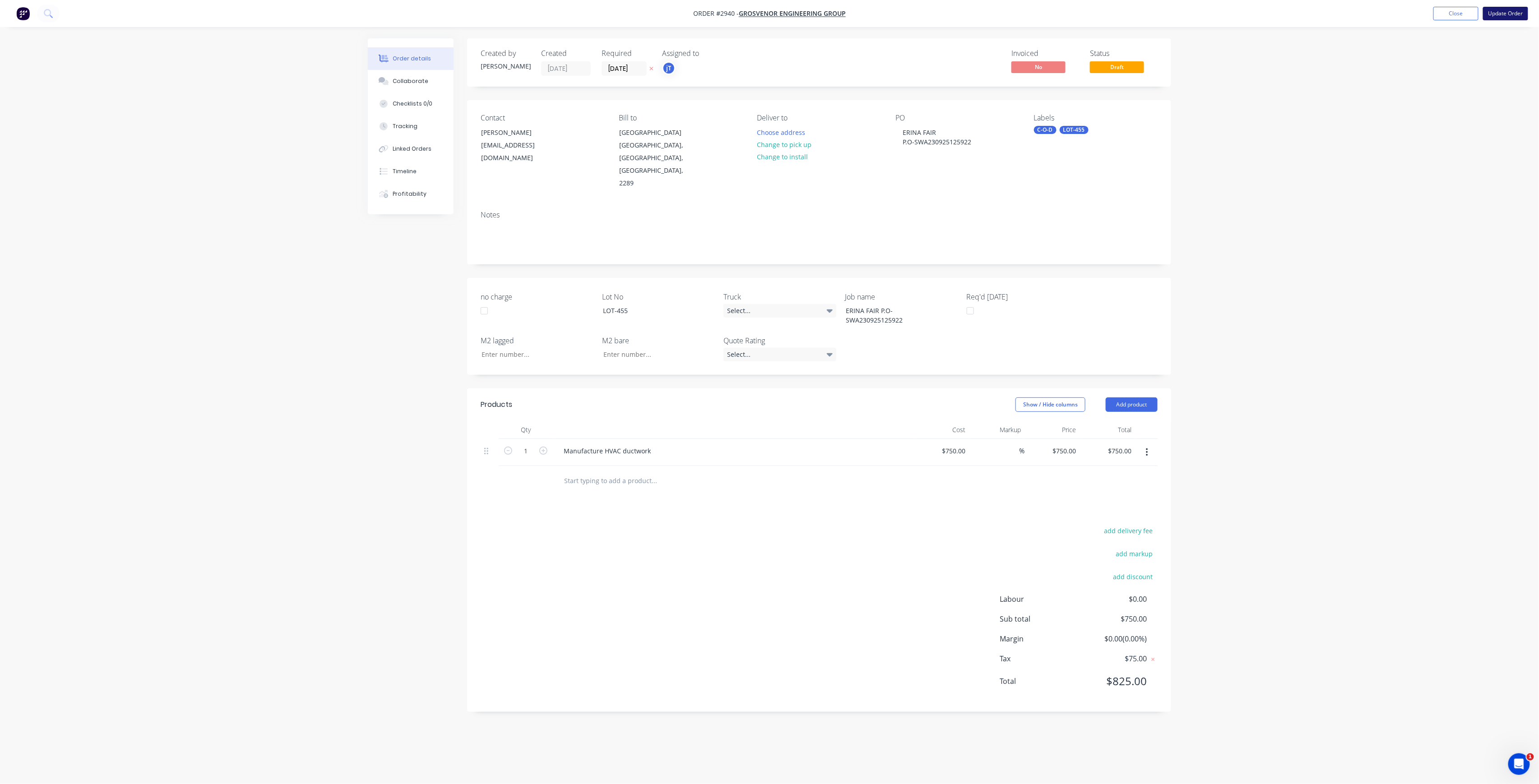
click at [1505, 17] on button "Update Order" at bounding box center [1506, 13] width 45 height 14
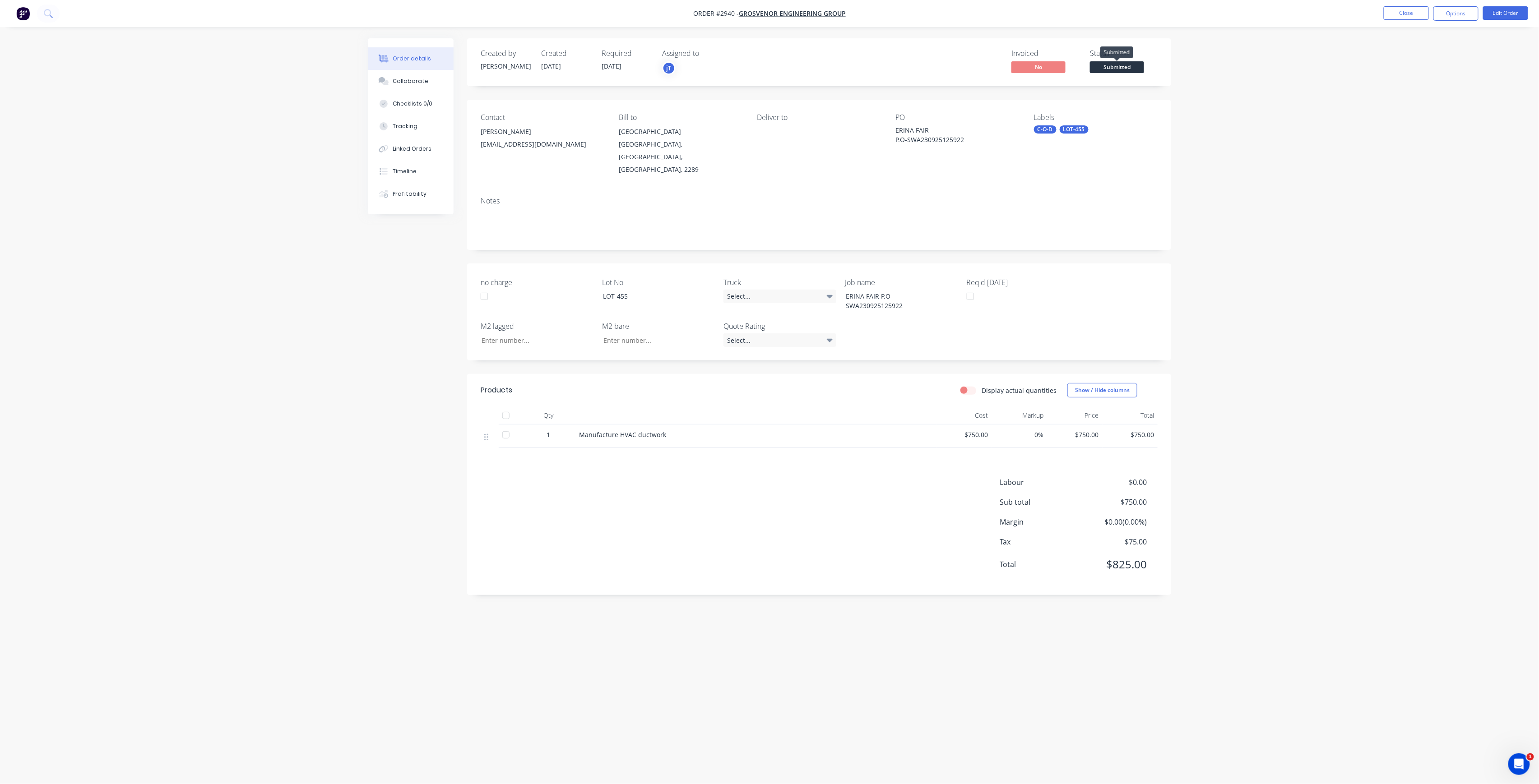
click at [1121, 69] on span "Submitted" at bounding box center [1117, 67] width 54 height 11
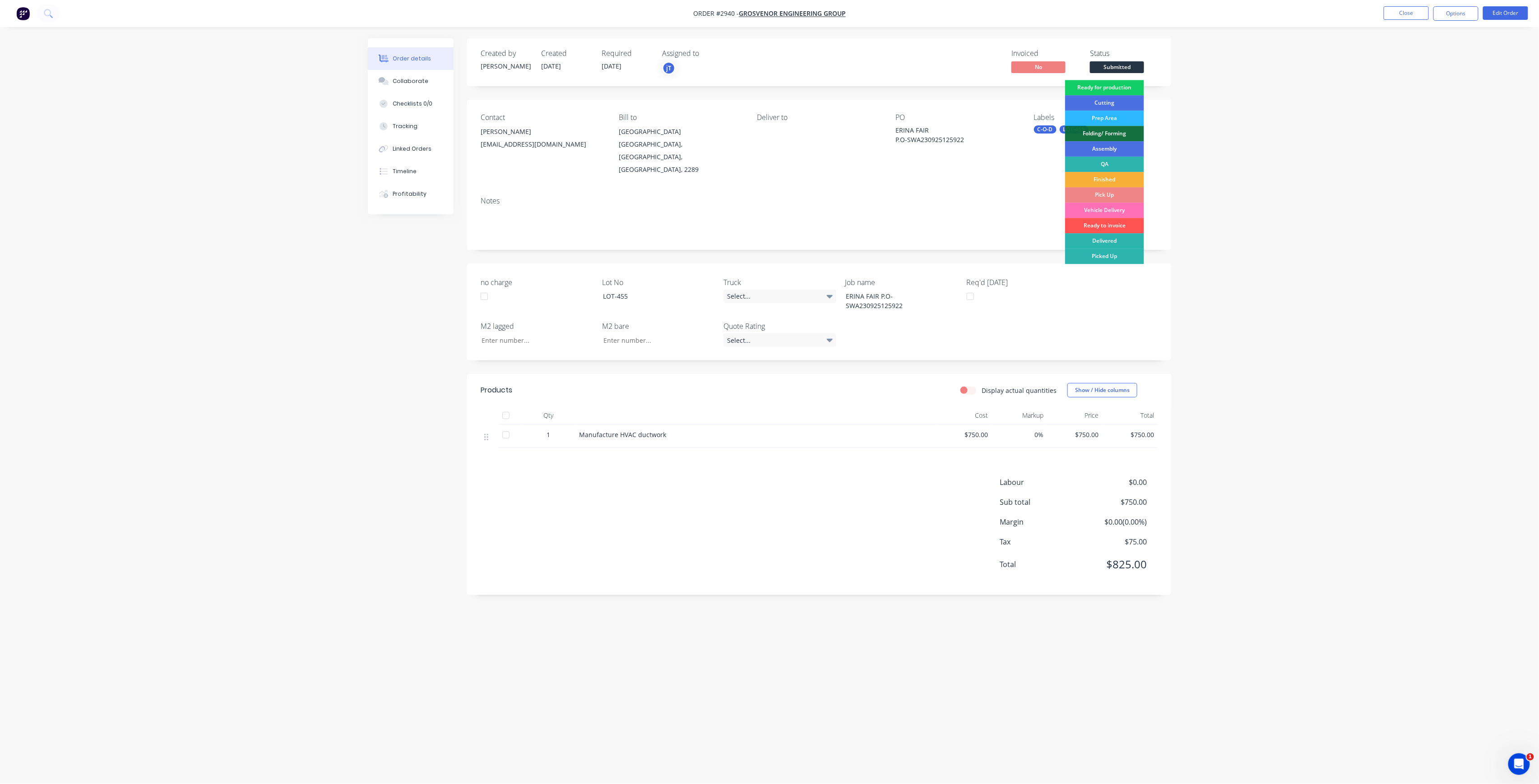
click at [1122, 89] on div "Ready for production" at bounding box center [1105, 88] width 79 height 16
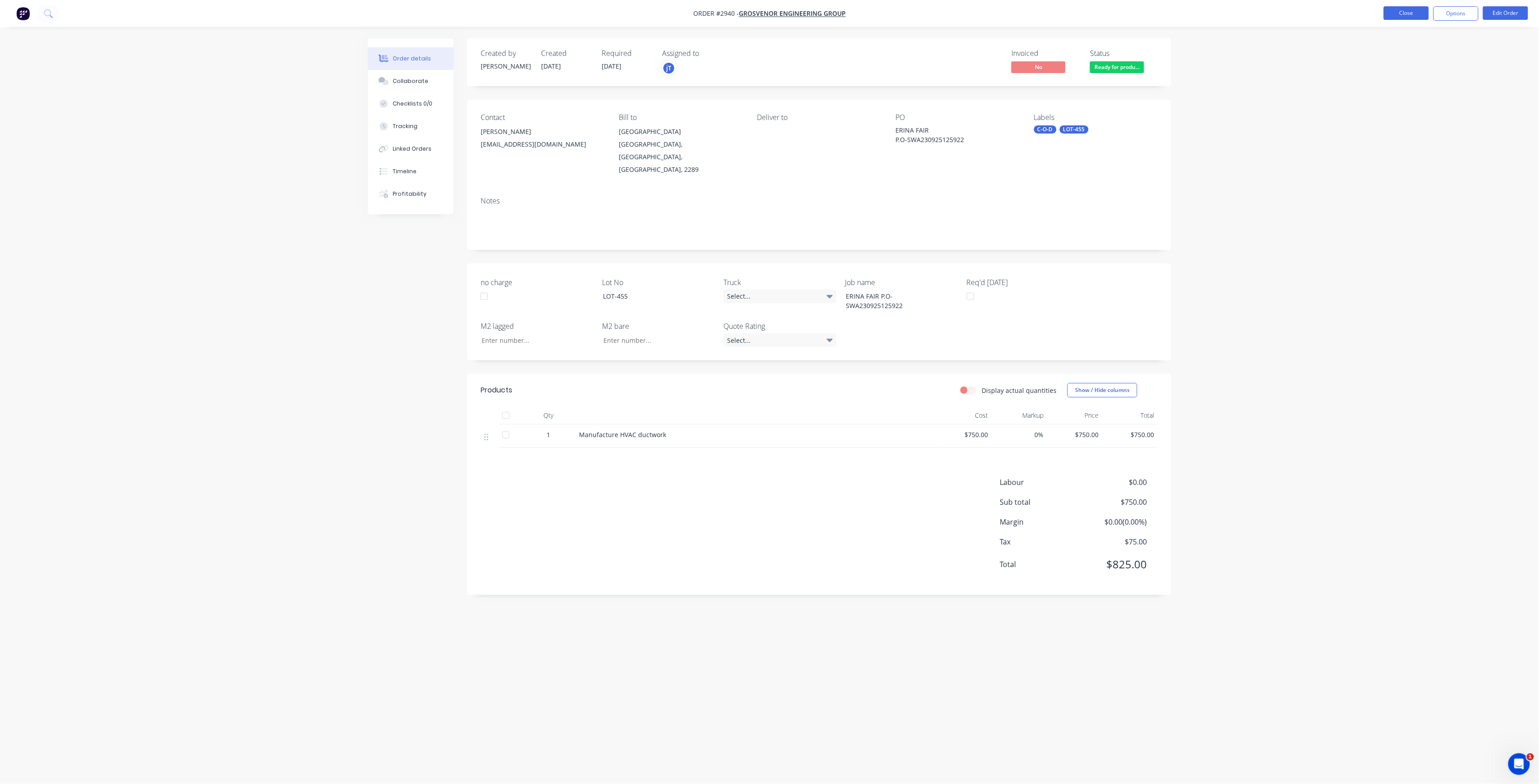
click at [1411, 14] on button "Close" at bounding box center [1406, 13] width 45 height 14
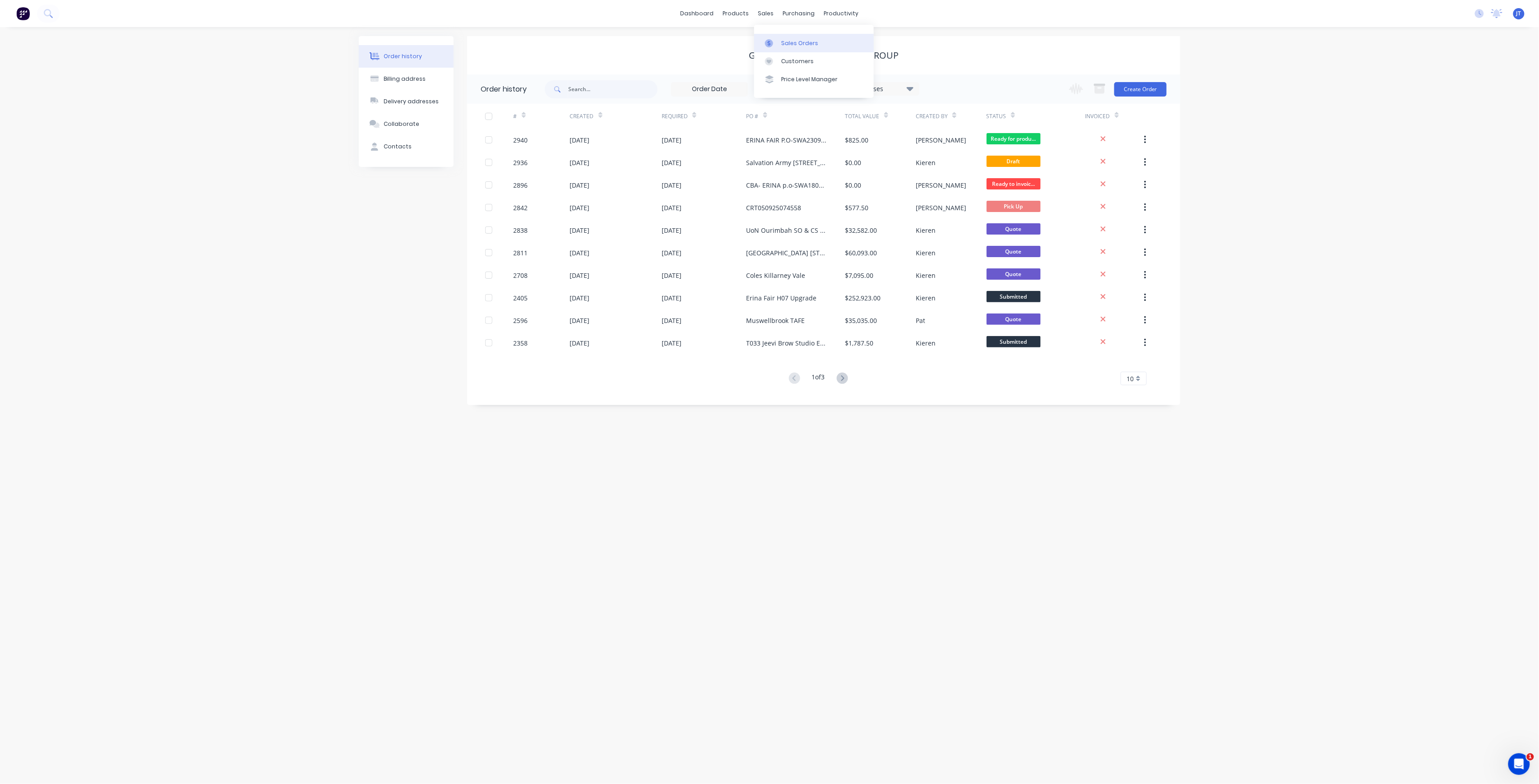
click at [808, 41] on div "Sales Orders" at bounding box center [800, 44] width 37 height 8
